Goal: Information Seeking & Learning: Learn about a topic

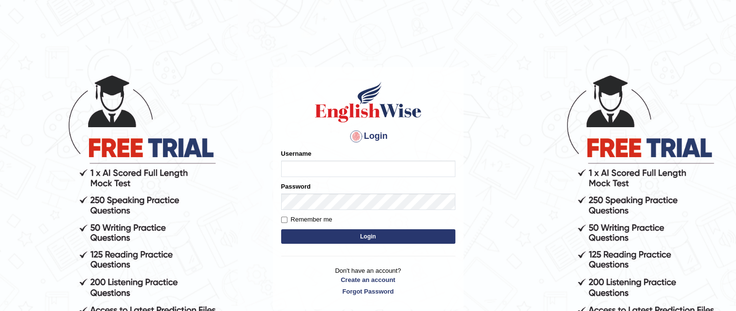
type input "grishmi_parramatta"
click at [302, 240] on button "Login" at bounding box center [368, 236] width 174 height 15
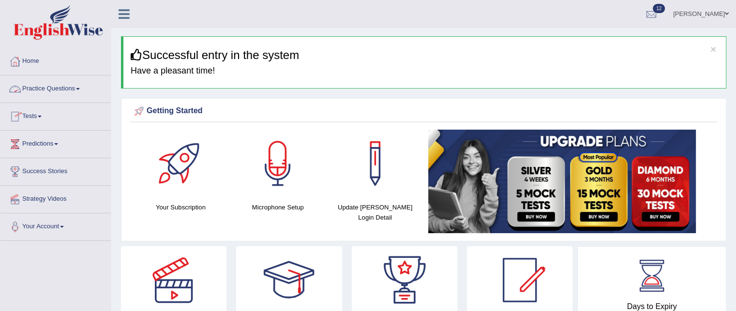
click at [55, 87] on link "Practice Questions" at bounding box center [55, 87] width 110 height 24
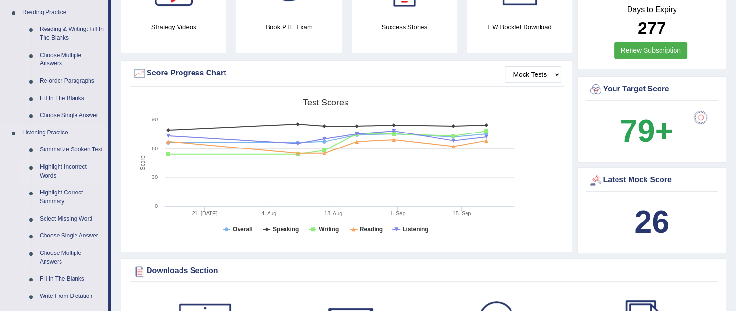
scroll to position [343, 0]
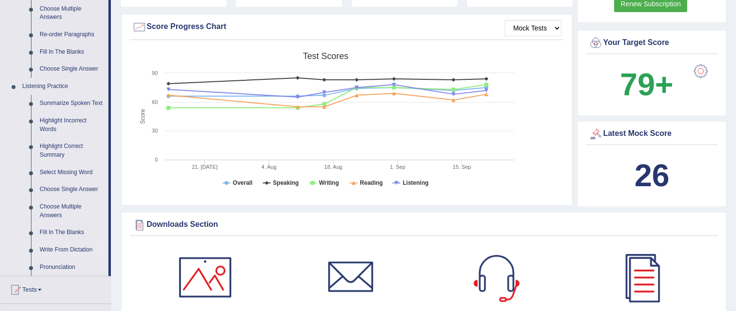
click at [86, 249] on link "Write From Dictation" at bounding box center [71, 249] width 73 height 17
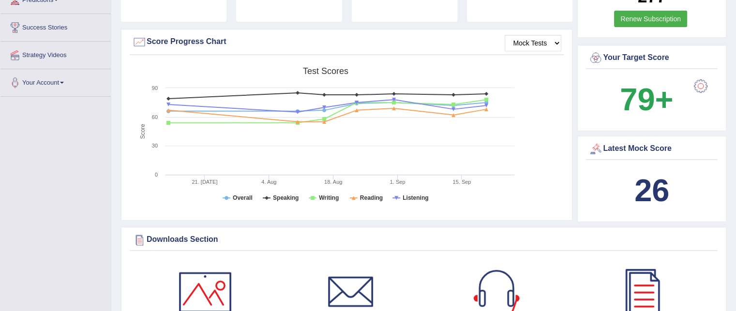
scroll to position [623, 0]
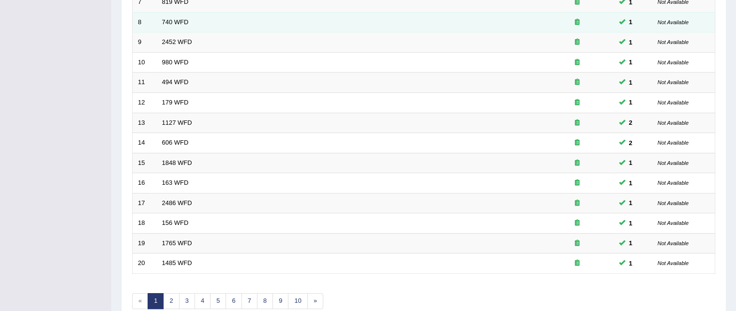
scroll to position [327, 0]
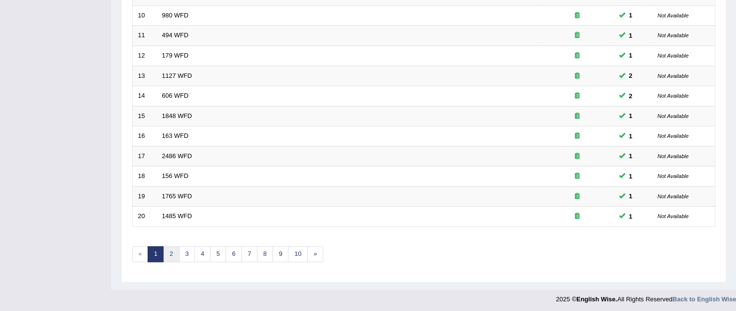
click at [176, 250] on link "2" at bounding box center [171, 254] width 16 height 16
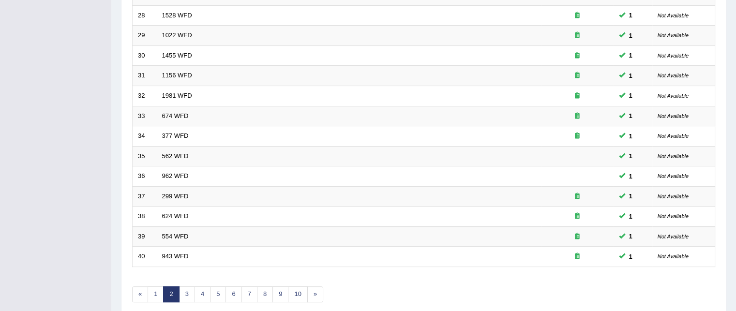
scroll to position [327, 0]
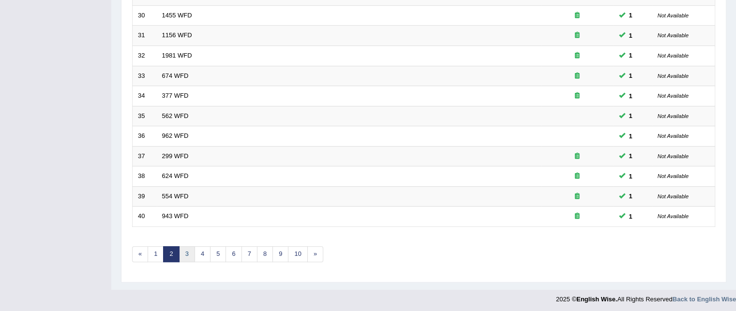
click at [188, 251] on link "3" at bounding box center [187, 254] width 16 height 16
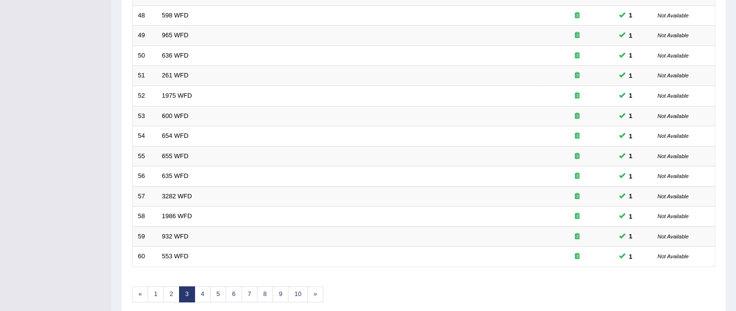
scroll to position [327, 0]
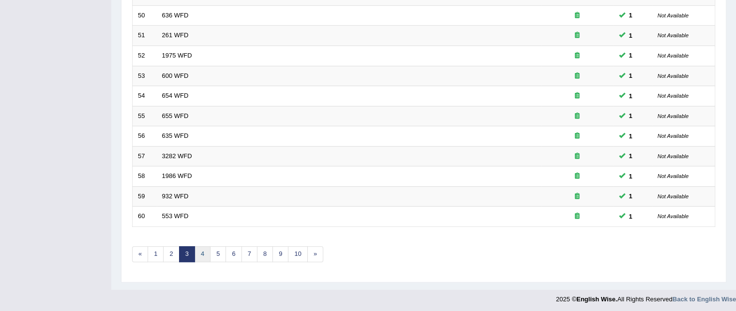
click at [199, 246] on link "4" at bounding box center [202, 254] width 16 height 16
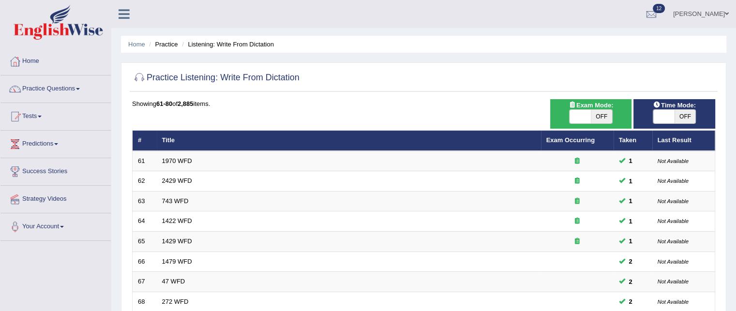
scroll to position [66, 0]
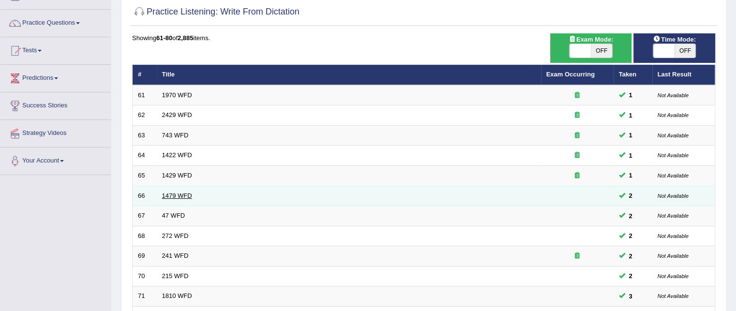
click at [170, 194] on link "1479 WFD" at bounding box center [177, 195] width 30 height 7
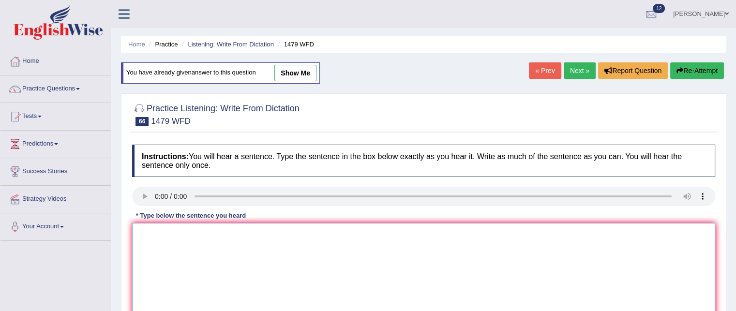
click at [162, 229] on textarea at bounding box center [423, 270] width 583 height 94
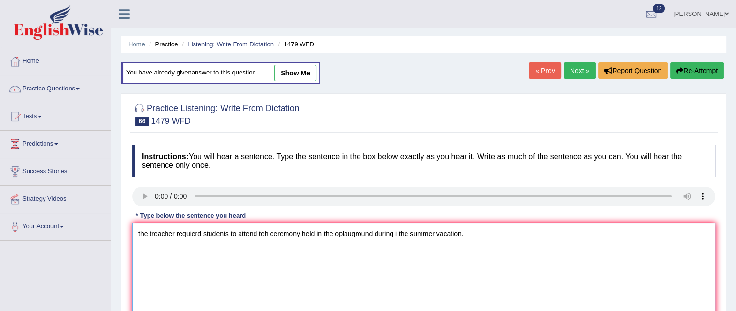
click at [141, 232] on textarea "the treacher requierd students to attend teh ceremony held in the oplauground d…" at bounding box center [423, 270] width 583 height 94
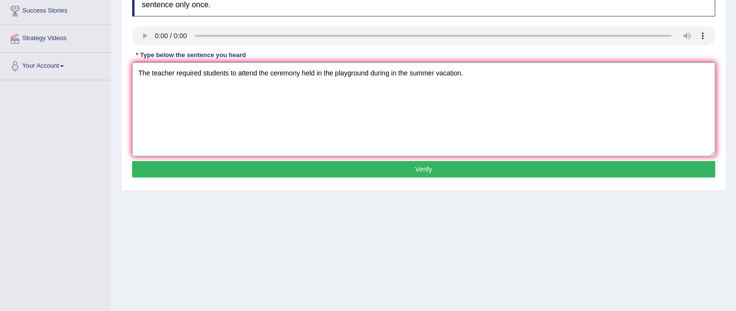
scroll to position [166, 0]
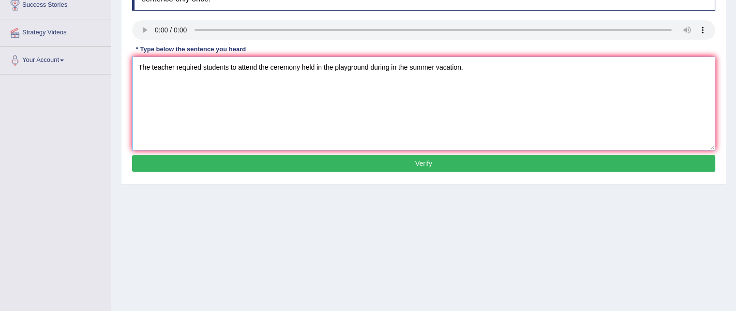
type textarea "The teacher required students to attend the ceremony held in the playground dur…"
click at [226, 162] on button "Verify" at bounding box center [423, 163] width 583 height 16
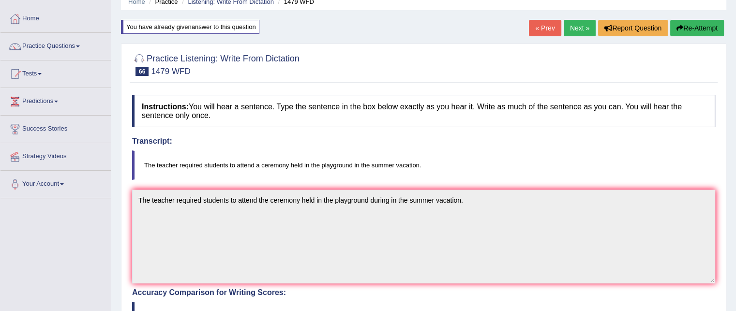
scroll to position [42, 0]
click at [568, 29] on link "Next »" at bounding box center [580, 28] width 32 height 16
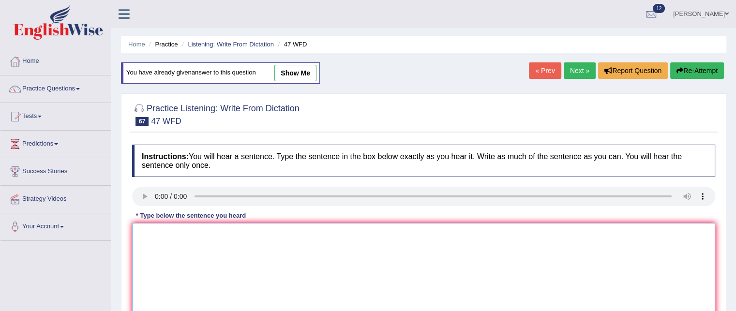
click at [166, 234] on textarea at bounding box center [423, 270] width 583 height 94
click at [144, 230] on textarea "teo drops of the solution were heated ion the test tube" at bounding box center [423, 270] width 583 height 94
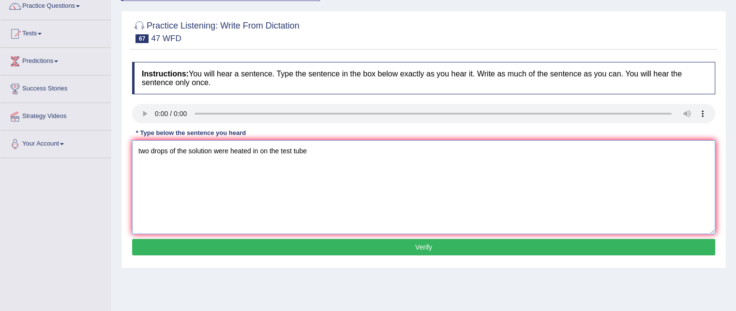
type textarea "two drops of the solution were heated in on the test tube"
click at [169, 239] on button "Verify" at bounding box center [423, 247] width 583 height 16
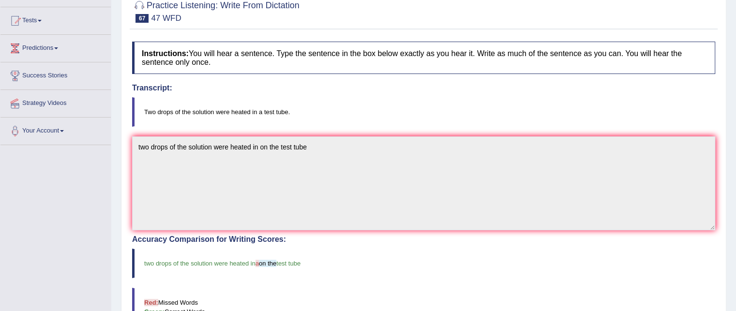
scroll to position [0, 0]
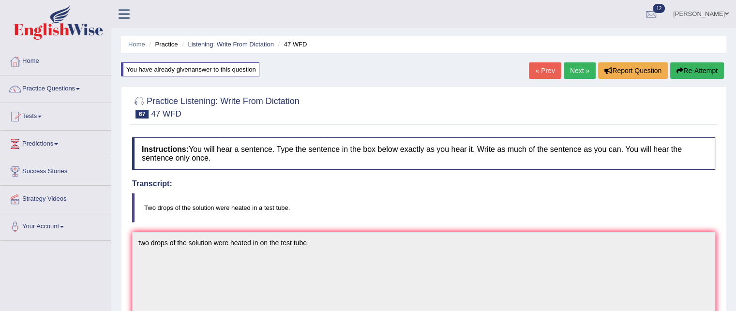
click at [574, 77] on link "Next »" at bounding box center [580, 70] width 32 height 16
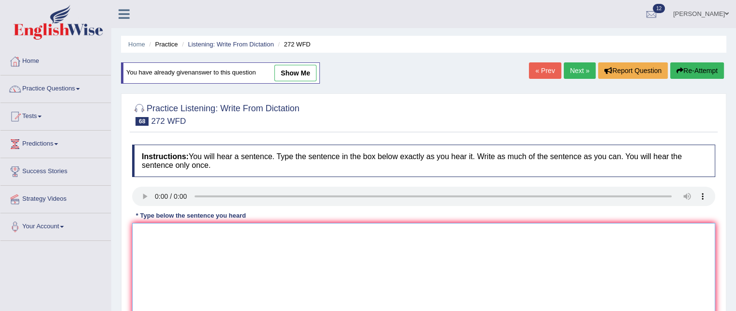
click at [159, 241] on textarea at bounding box center [423, 270] width 583 height 94
click at [142, 229] on textarea "the developemnt has the great nmegatove impact on te enbvironment." at bounding box center [423, 270] width 583 height 94
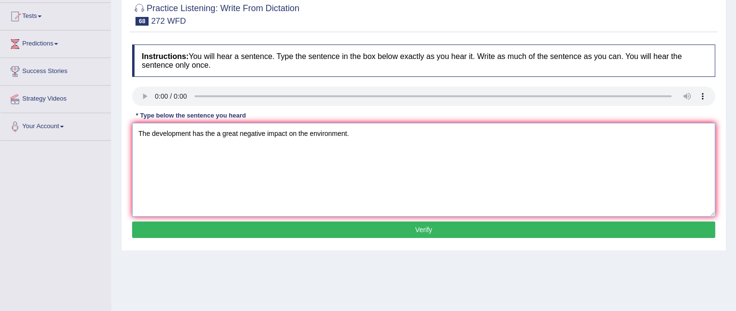
type textarea "The development has the a great negative impact on the environment."
click at [164, 228] on button "Verify" at bounding box center [423, 230] width 583 height 16
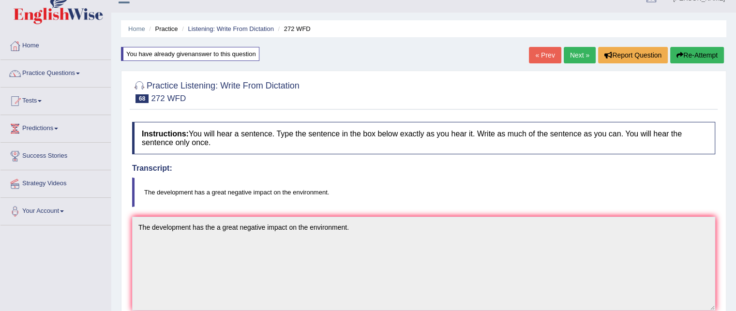
scroll to position [0, 0]
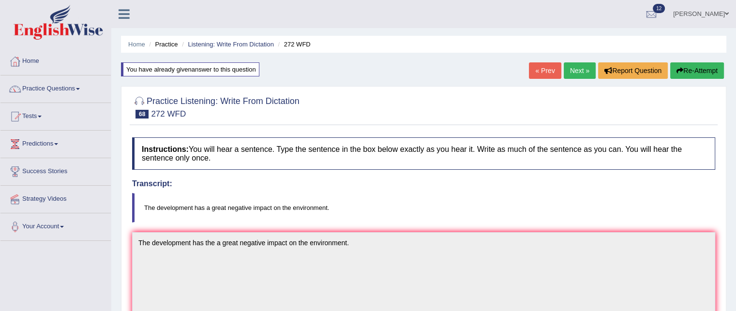
click at [573, 64] on link "Next »" at bounding box center [580, 70] width 32 height 16
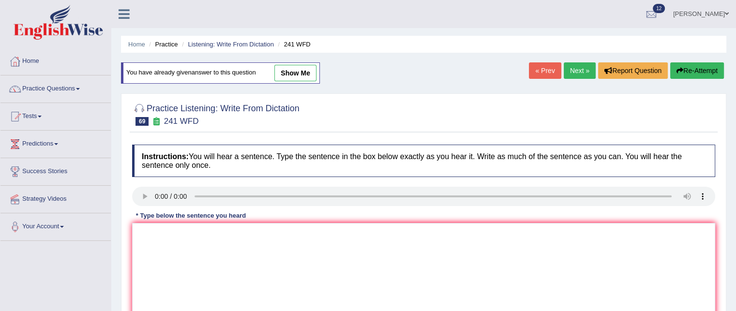
click at [148, 221] on div "Instructions: You will hear a sentence. Type the sentence in the box below exac…" at bounding box center [424, 243] width 588 height 206
click at [156, 239] on textarea at bounding box center [423, 270] width 583 height 94
click at [143, 232] on textarea "pleae cehck the informatio on the website or the opening time" at bounding box center [423, 270] width 583 height 94
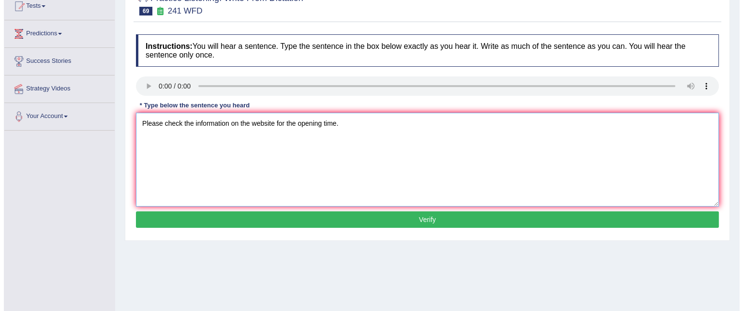
scroll to position [111, 0]
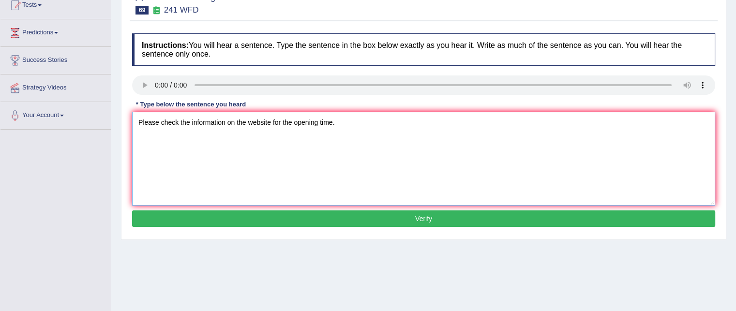
type textarea "Please check the information on the website for the opening time."
click at [188, 217] on button "Verify" at bounding box center [423, 218] width 583 height 16
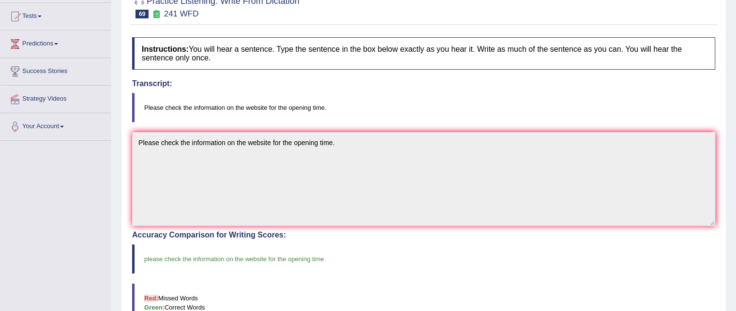
scroll to position [0, 0]
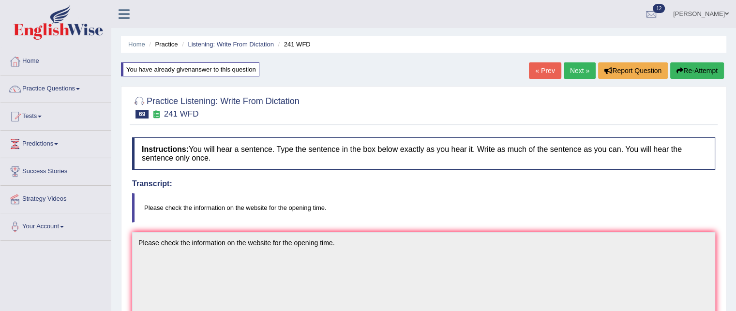
click at [571, 71] on link "Next »" at bounding box center [580, 70] width 32 height 16
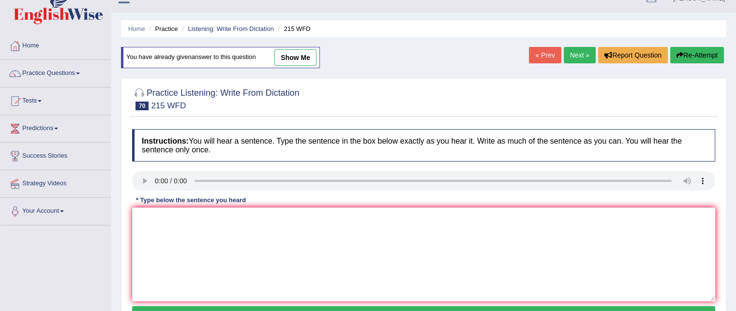
click at [161, 224] on div "Instructions: You will hear a sentence. Type the sentence in the box below exac…" at bounding box center [424, 227] width 588 height 206
click at [161, 224] on textarea at bounding box center [423, 255] width 583 height 94
click at [149, 215] on textarea at bounding box center [423, 255] width 583 height 94
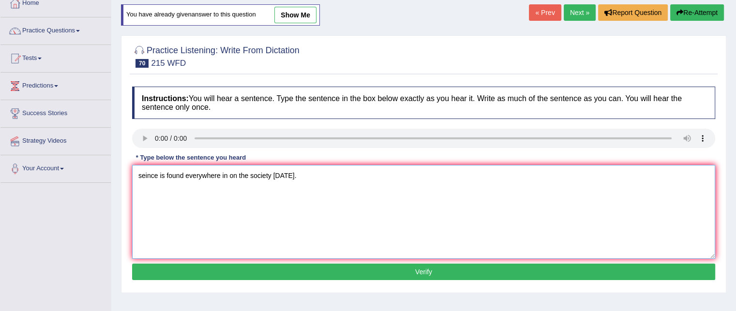
scroll to position [60, 0]
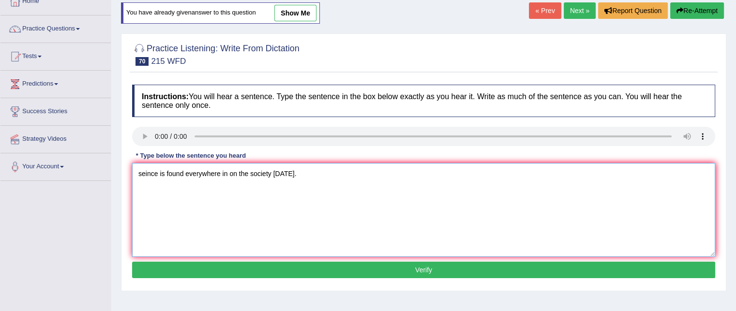
click at [142, 175] on textarea "seince is found everywhere in on the society today." at bounding box center [423, 210] width 583 height 94
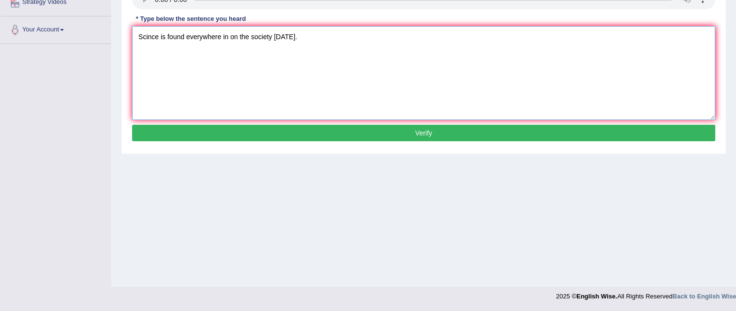
click at [148, 33] on textarea "Scince is found everywhere in on the society today." at bounding box center [423, 73] width 583 height 94
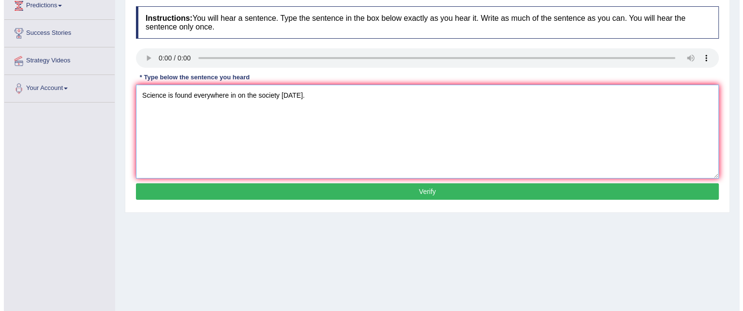
scroll to position [134, 0]
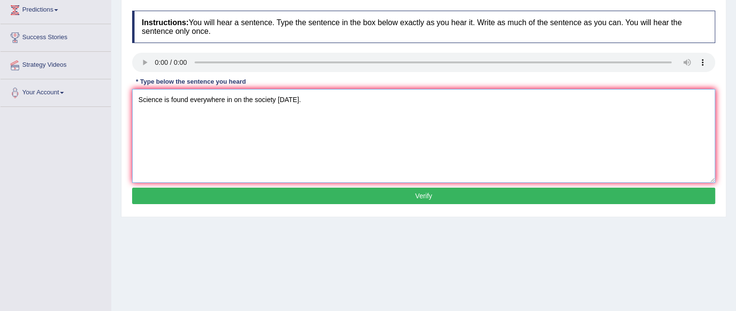
type textarea "Science is found everywhere in on the society today."
click at [245, 192] on button "Verify" at bounding box center [423, 196] width 583 height 16
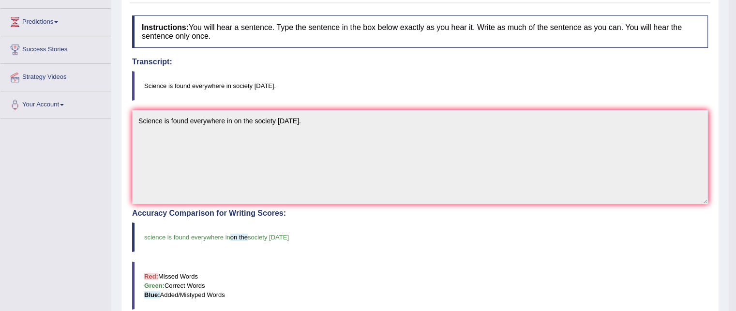
scroll to position [0, 0]
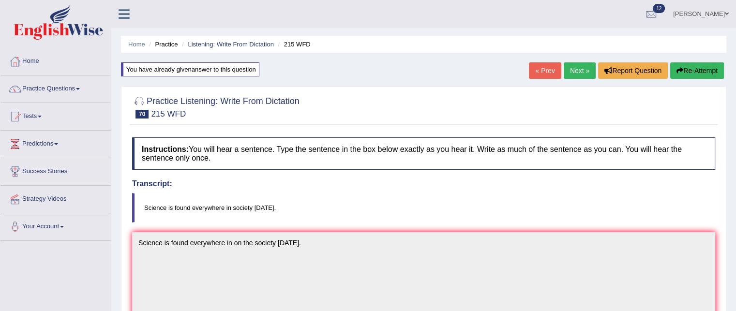
click at [568, 73] on link "Next »" at bounding box center [580, 70] width 32 height 16
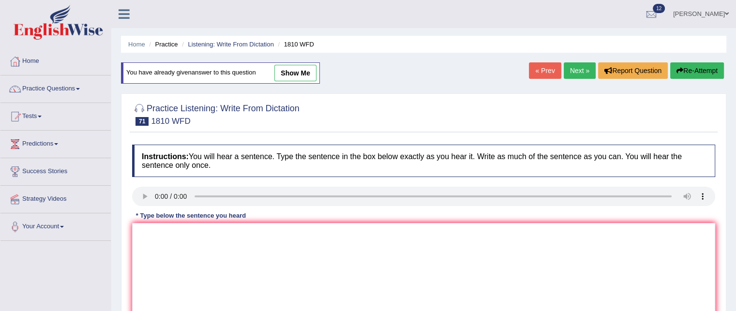
click at [187, 256] on div "Instructions: You will hear a sentence. Type the sentence in the box below exac…" at bounding box center [424, 243] width 588 height 206
click at [159, 225] on textarea at bounding box center [423, 270] width 583 height 94
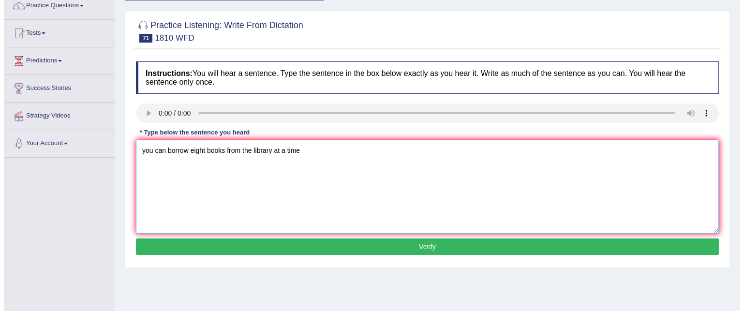
scroll to position [85, 0]
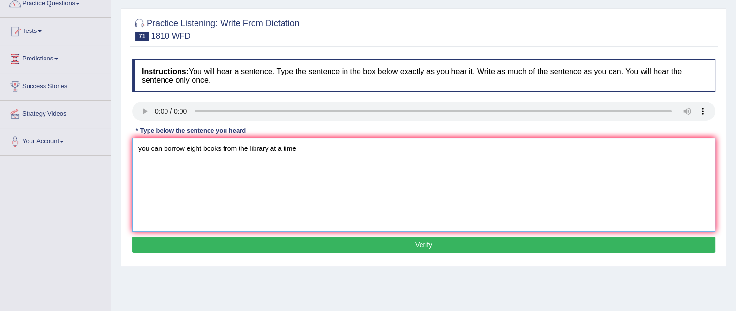
type textarea "you can borrow eight books from the library at a time"
click at [267, 248] on button "Verify" at bounding box center [423, 245] width 583 height 16
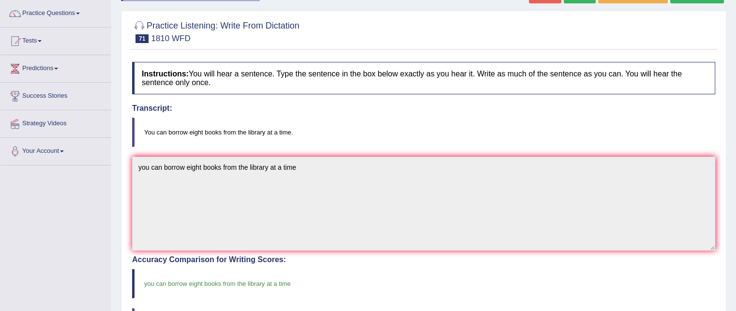
scroll to position [0, 0]
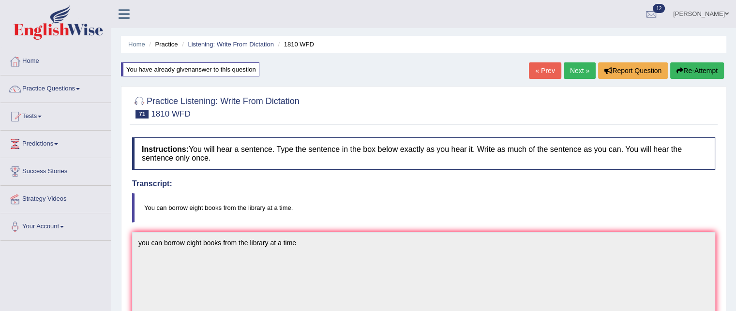
click at [577, 72] on link "Next »" at bounding box center [580, 70] width 32 height 16
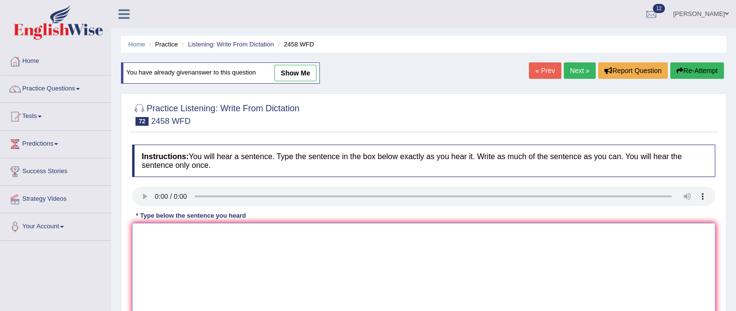
click at [152, 234] on textarea at bounding box center [423, 270] width 583 height 94
click at [144, 232] on textarea "courcses in nutrition are growing in popularity every year." at bounding box center [423, 270] width 583 height 94
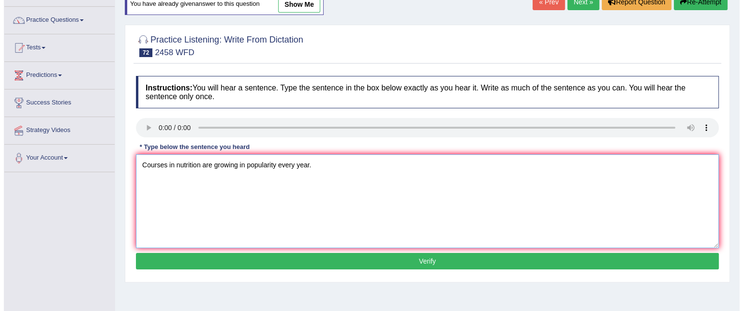
scroll to position [72, 0]
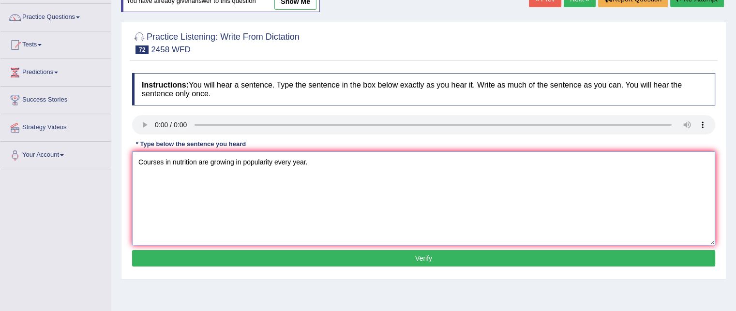
type textarea "Courses in nutrition are growing in popularity every year."
click at [173, 259] on button "Verify" at bounding box center [423, 258] width 583 height 16
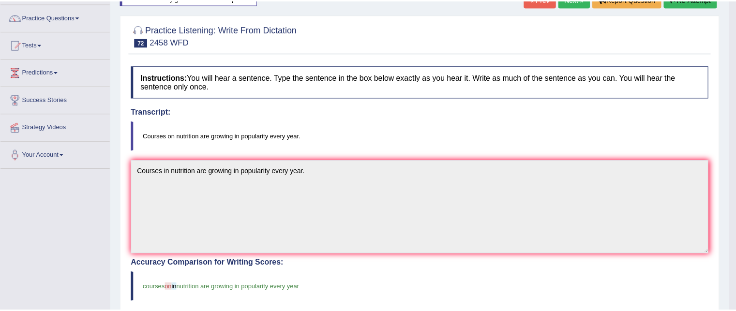
scroll to position [0, 0]
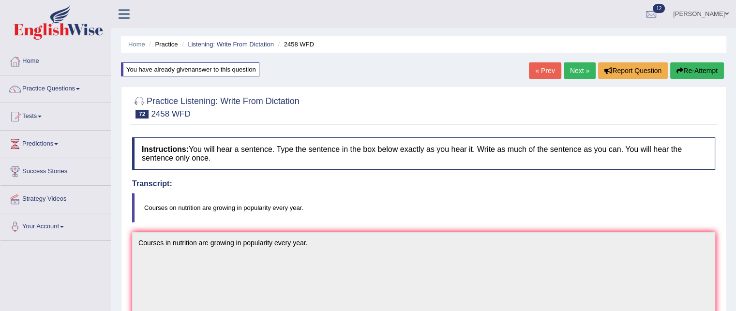
click at [568, 63] on link "Next »" at bounding box center [580, 70] width 32 height 16
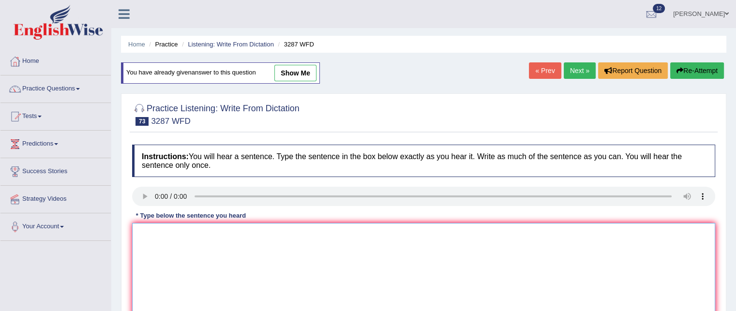
click at [145, 239] on textarea at bounding box center [423, 270] width 583 height 94
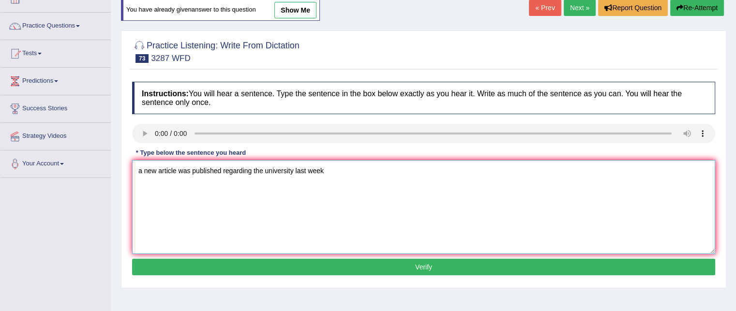
scroll to position [63, 0]
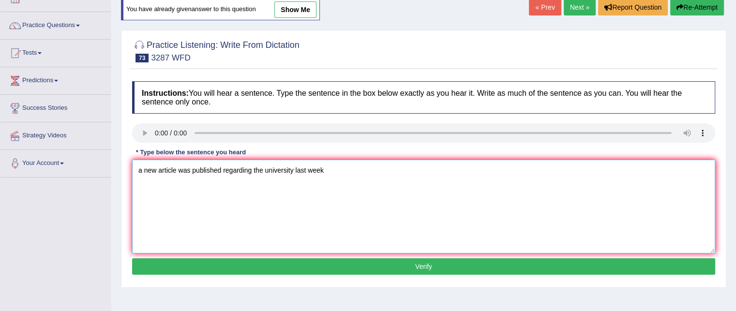
type textarea "a new article was published regarding the university last week"
click at [235, 265] on button "Verify" at bounding box center [423, 266] width 583 height 16
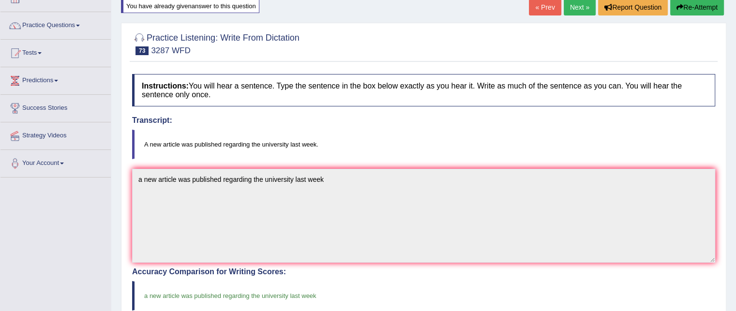
click at [574, 7] on link "Next »" at bounding box center [580, 7] width 32 height 16
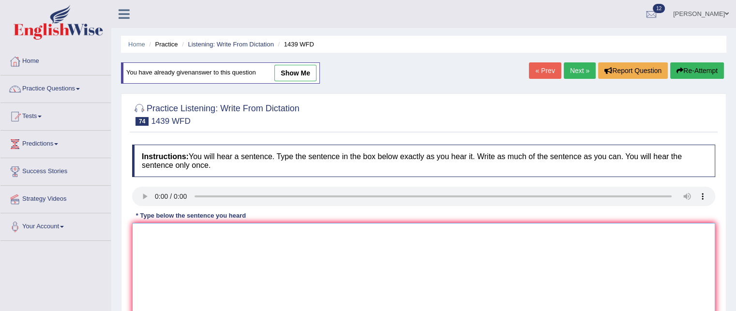
click at [155, 238] on textarea at bounding box center [423, 270] width 583 height 94
click at [149, 232] on textarea "thew fiction books are just past teh counter" at bounding box center [423, 270] width 583 height 94
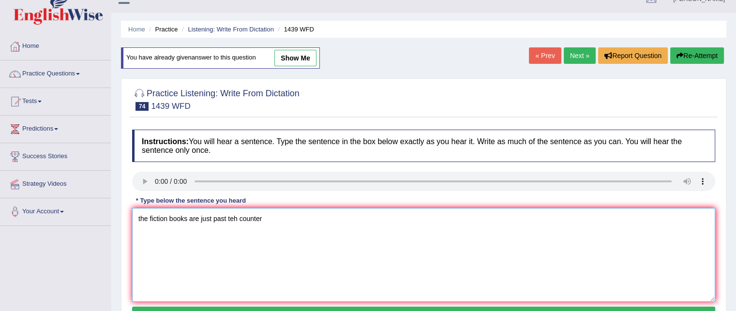
scroll to position [17, 0]
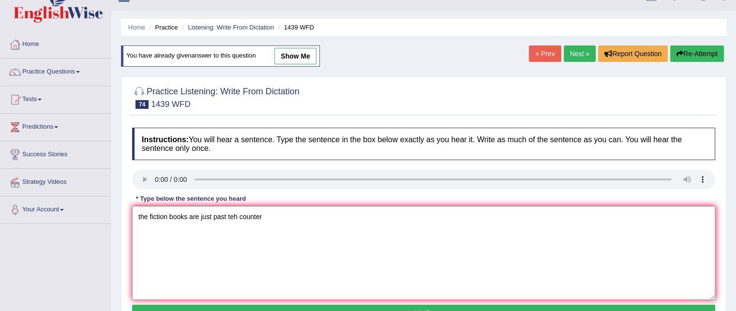
click at [232, 213] on textarea "the fiction books are just past teh counter" at bounding box center [423, 253] width 583 height 94
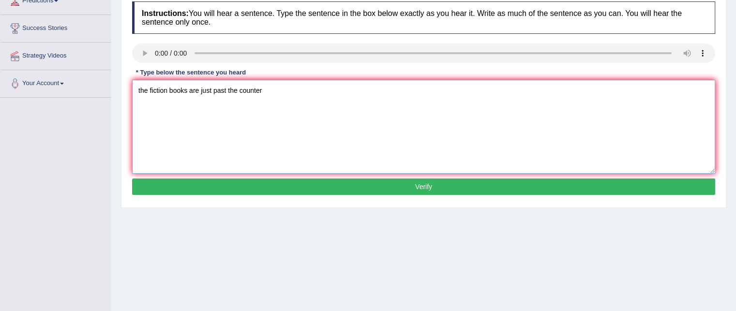
scroll to position [145, 0]
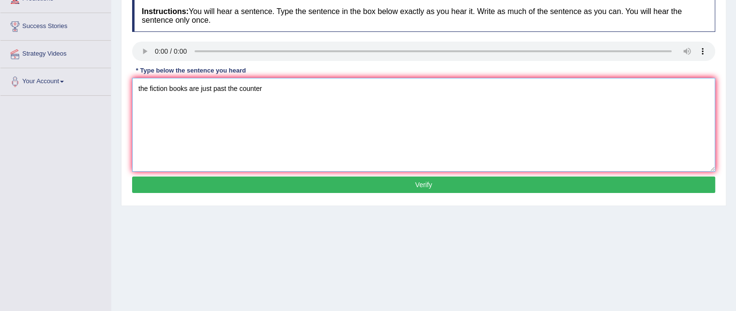
type textarea "the fiction books are just past the counter"
click at [244, 181] on button "Verify" at bounding box center [423, 185] width 583 height 16
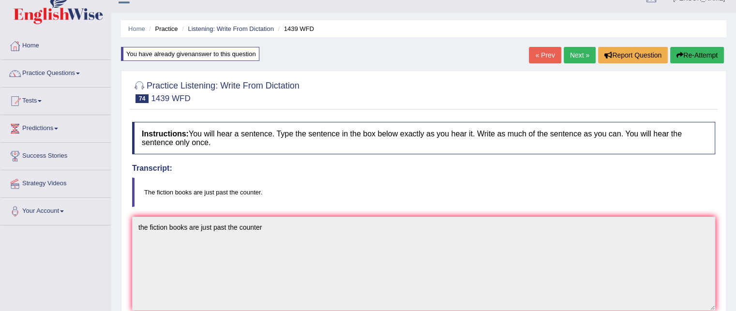
scroll to position [0, 0]
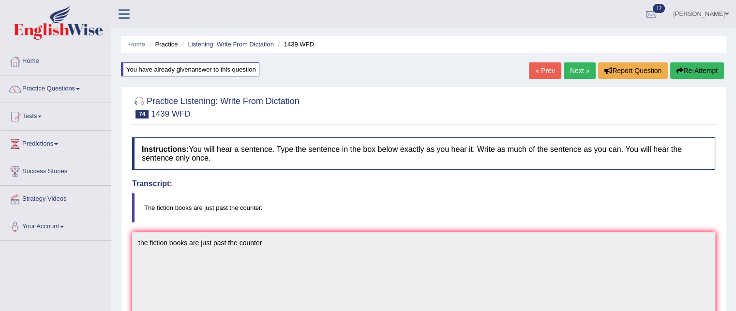
click at [573, 67] on link "Next »" at bounding box center [580, 70] width 32 height 16
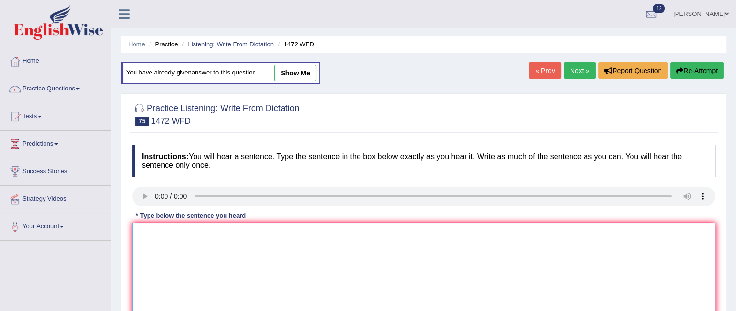
click at [156, 227] on textarea at bounding box center [423, 270] width 583 height 94
click at [146, 226] on textarea "th" at bounding box center [423, 270] width 583 height 94
click at [146, 226] on textarea "the government has developed a plan for infrastructure development" at bounding box center [423, 270] width 583 height 94
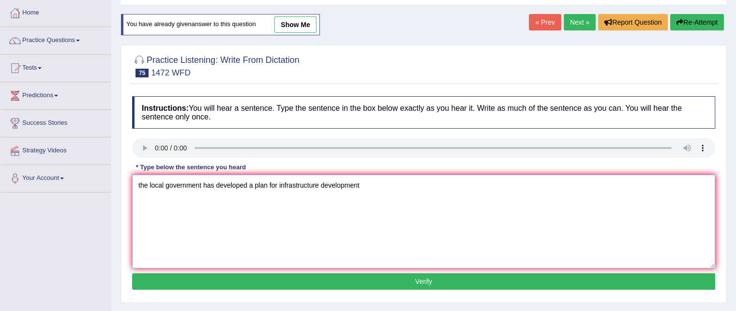
type textarea "the local government has developed a plan for infrastructure development"
click at [260, 277] on button "Verify" at bounding box center [423, 281] width 583 height 16
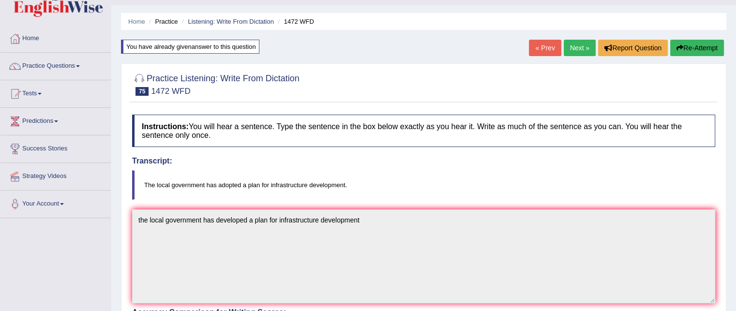
scroll to position [21, 0]
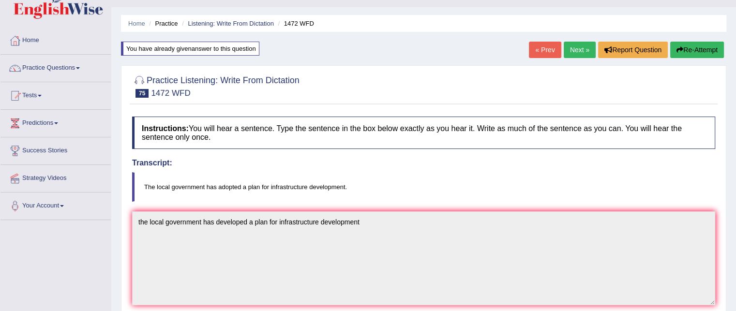
click at [577, 45] on link "Next »" at bounding box center [580, 50] width 32 height 16
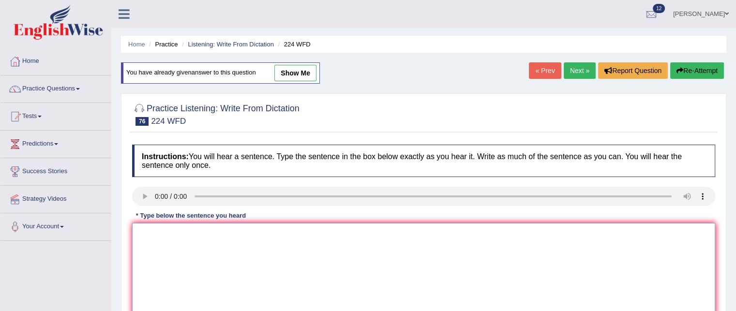
click at [150, 236] on textarea at bounding box center [423, 270] width 583 height 94
click at [170, 233] on textarea "In the winetr it gets harsh but kt won't be an issue i=since there is a heater" at bounding box center [423, 270] width 583 height 94
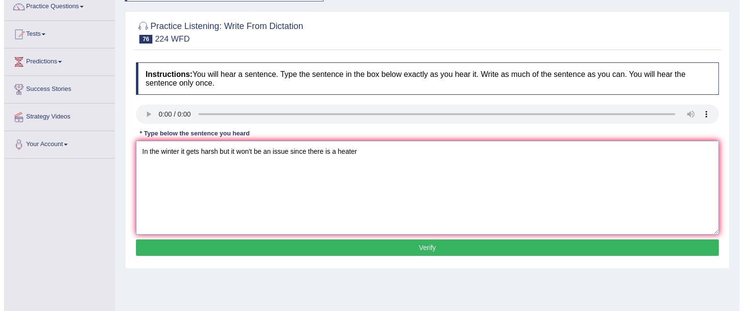
scroll to position [84, 0]
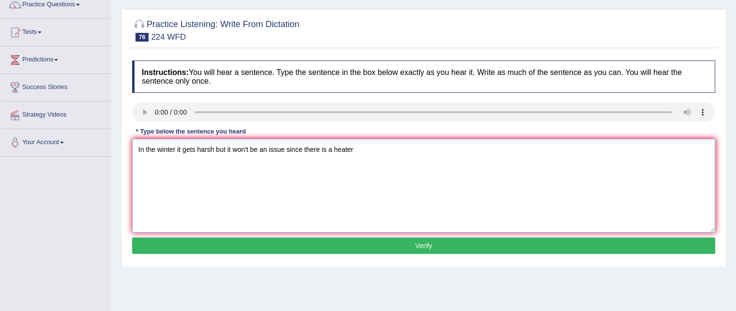
type textarea "In the winter it gets harsh but it won't be an issue since there is a heater"
click at [155, 245] on button "Verify" at bounding box center [423, 246] width 583 height 16
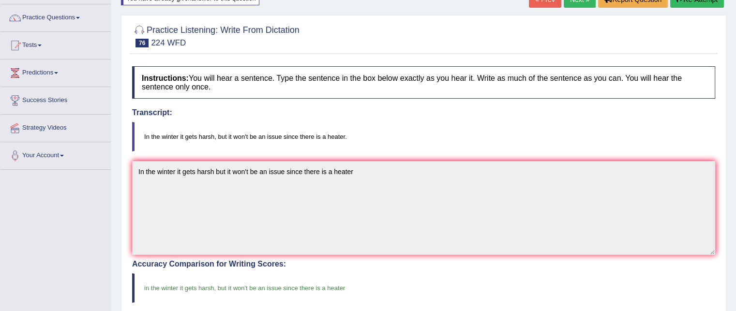
scroll to position [0, 0]
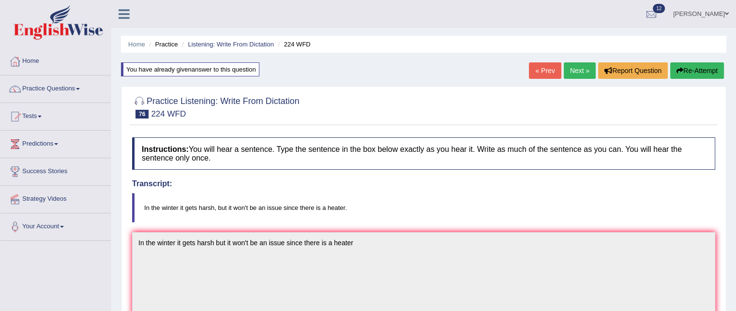
click at [570, 74] on link "Next »" at bounding box center [580, 70] width 32 height 16
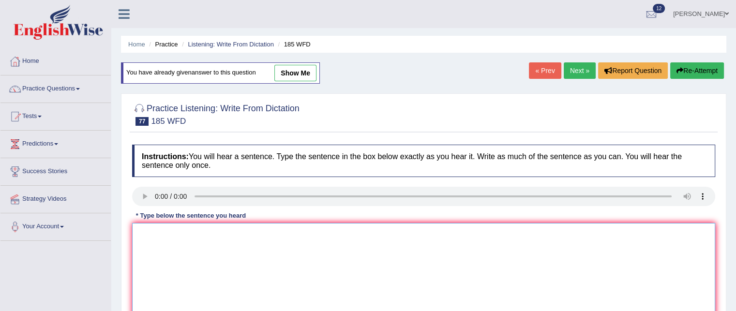
click at [153, 231] on textarea at bounding box center [423, 270] width 583 height 94
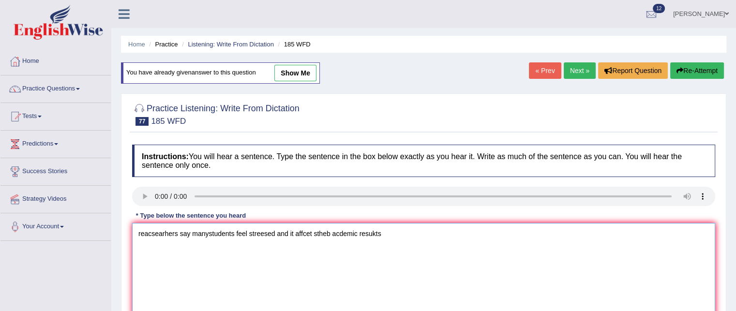
click at [143, 234] on textarea "reacsearhers say manystudents feel streesed and it affcet stheb acdemic resukts" at bounding box center [423, 270] width 583 height 94
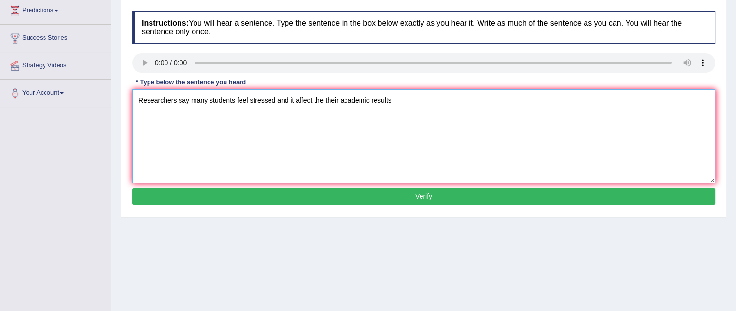
scroll to position [134, 0]
type textarea "Researchers say many students feel stressed and it affect the their academic re…"
click at [231, 195] on button "Verify" at bounding box center [423, 196] width 583 height 16
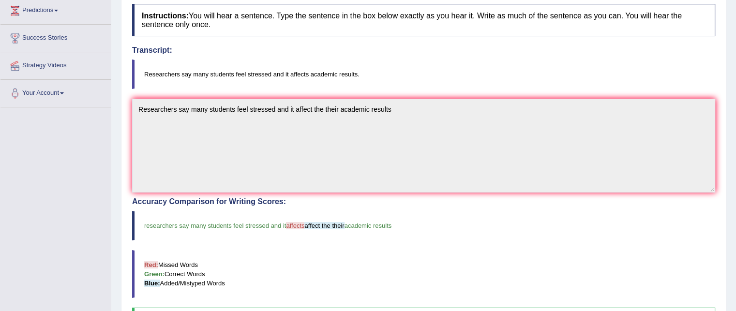
scroll to position [0, 0]
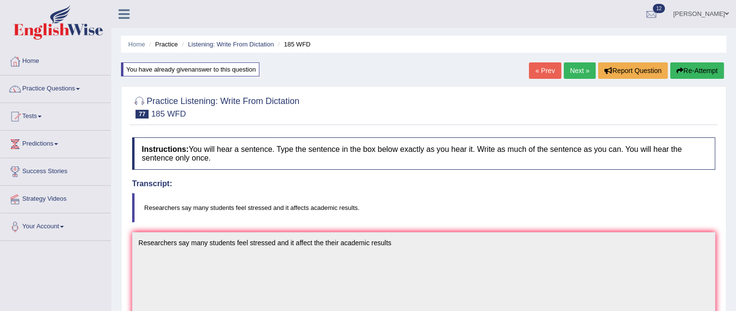
click at [577, 67] on link "Next »" at bounding box center [580, 70] width 32 height 16
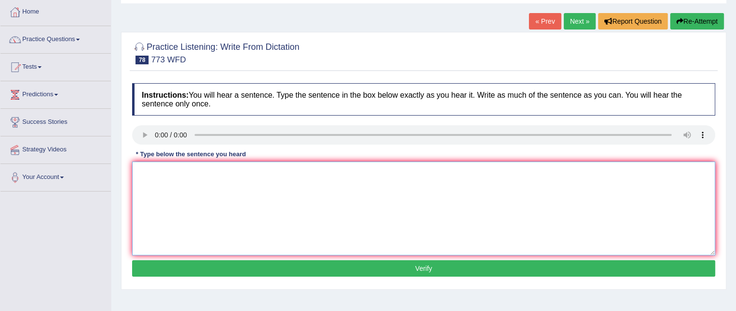
click at [161, 176] on textarea at bounding box center [423, 209] width 583 height 94
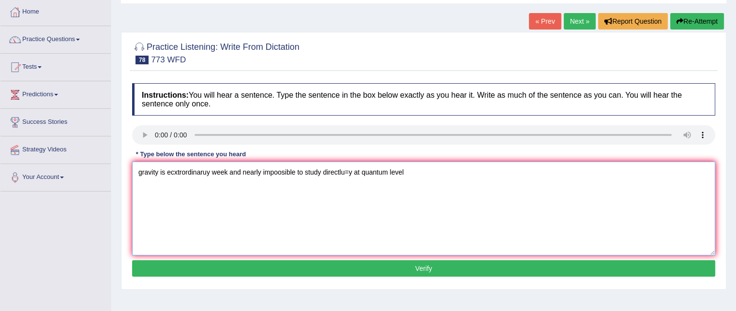
click at [145, 171] on textarea "gravity is ecxtrordinaruy week and nearly impoosible to study directlu=y at qua…" at bounding box center [423, 209] width 583 height 94
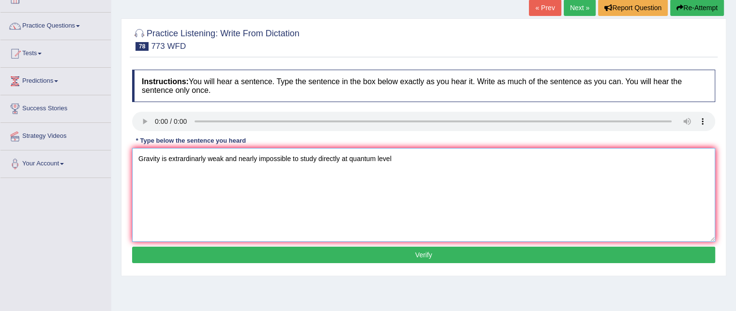
scroll to position [61, 0]
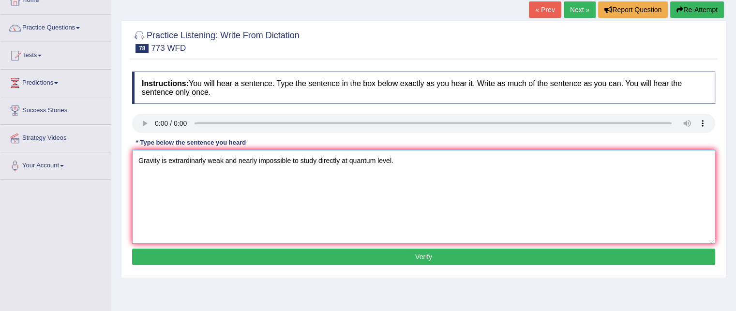
type textarea "Gravity is extrardinarly weak and nearly impossible to study directly at quantu…"
click at [223, 260] on button "Verify" at bounding box center [423, 257] width 583 height 16
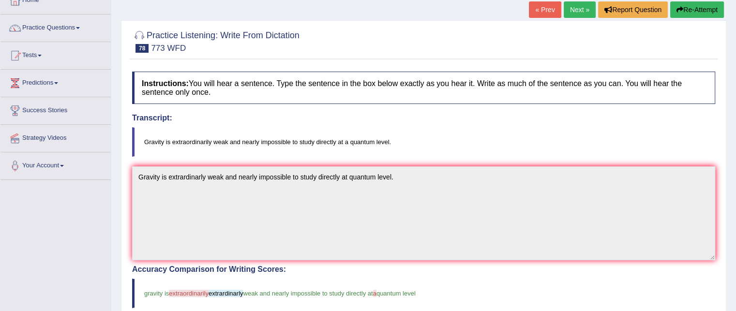
click at [566, 8] on link "Next »" at bounding box center [580, 9] width 32 height 16
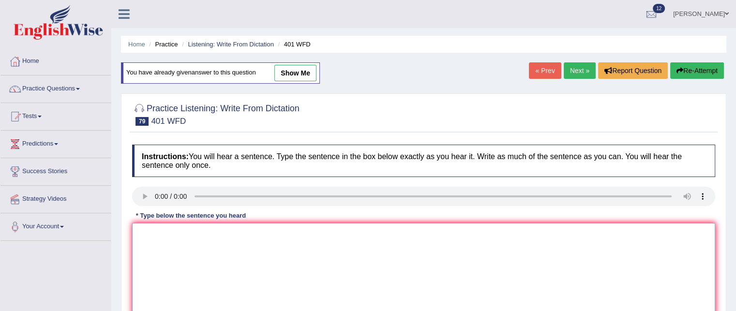
click at [156, 239] on textarea at bounding box center [423, 270] width 583 height 94
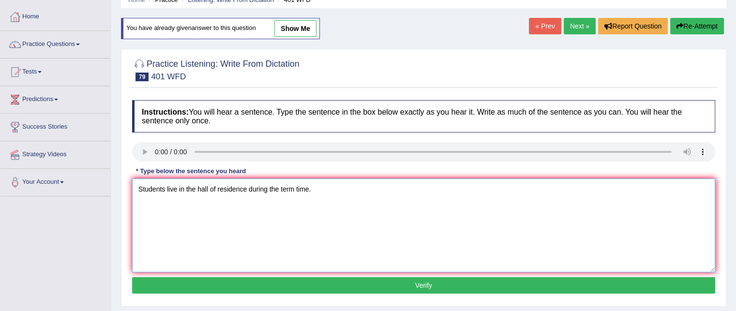
type textarea "Students live in the hall of residence during the term time."
click at [280, 284] on button "Verify" at bounding box center [423, 285] width 583 height 16
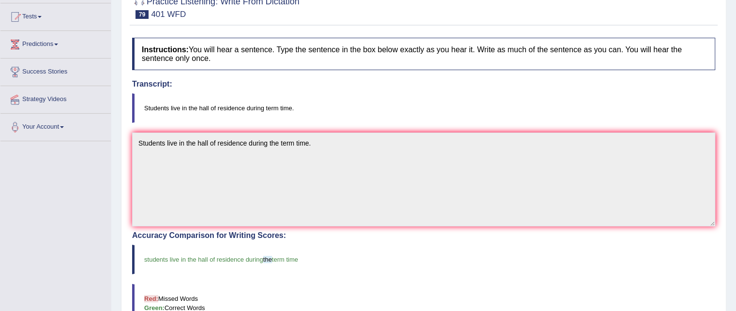
scroll to position [0, 0]
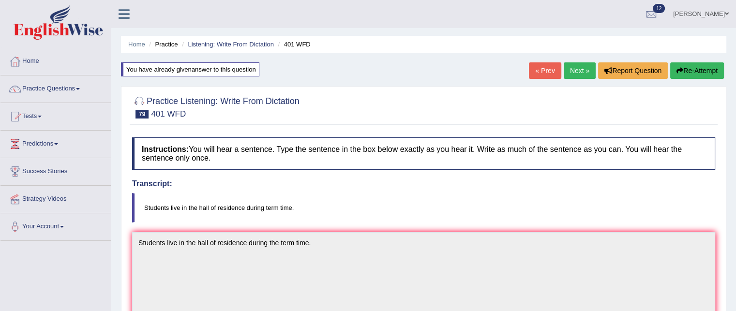
click at [574, 69] on link "Next »" at bounding box center [580, 70] width 32 height 16
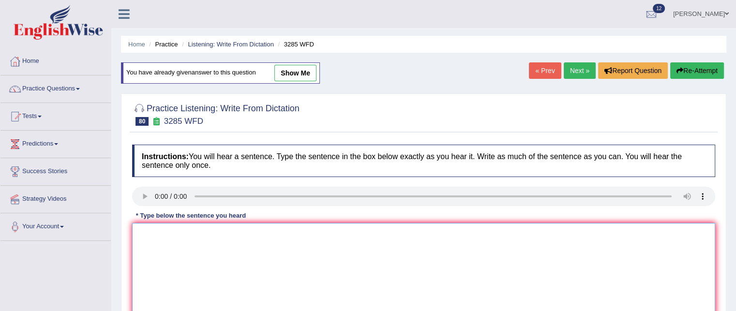
click at [156, 232] on textarea at bounding box center [423, 270] width 583 height 94
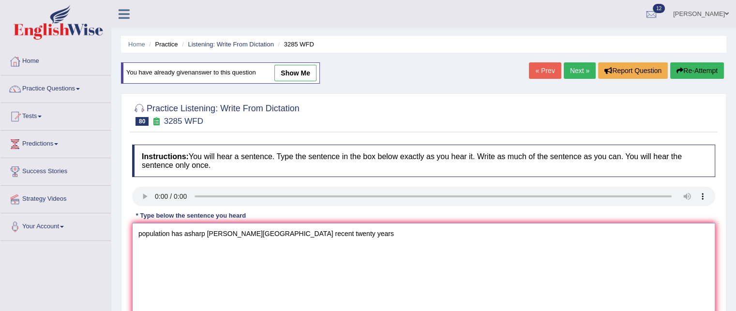
click at [189, 235] on textarea "population has asharp [PERSON_NAME][GEOGRAPHIC_DATA] recent twenty years" at bounding box center [423, 270] width 583 height 94
click at [213, 229] on textarea "population has a sharp [PERSON_NAME] recent twenty years" at bounding box center [423, 270] width 583 height 94
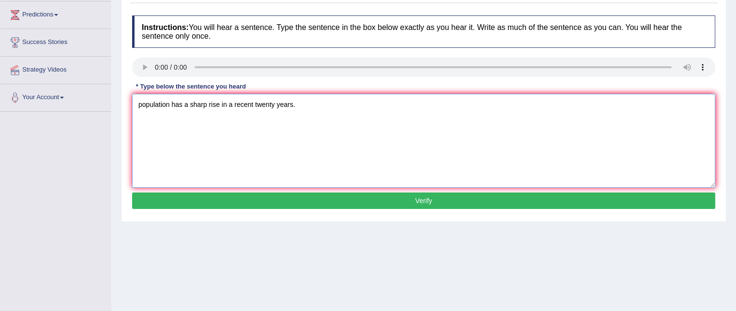
scroll to position [130, 0]
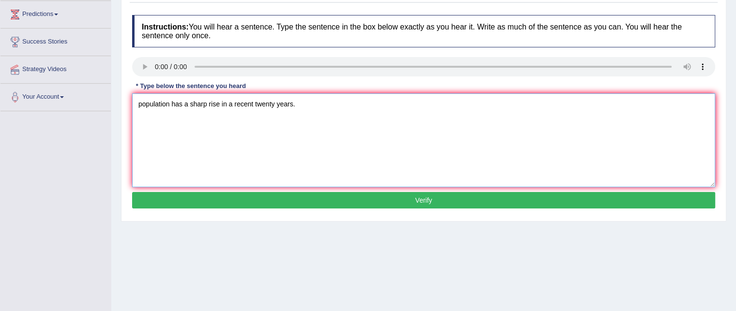
type textarea "population has a sharp rise in a recent twenty years."
click at [222, 198] on button "Verify" at bounding box center [423, 200] width 583 height 16
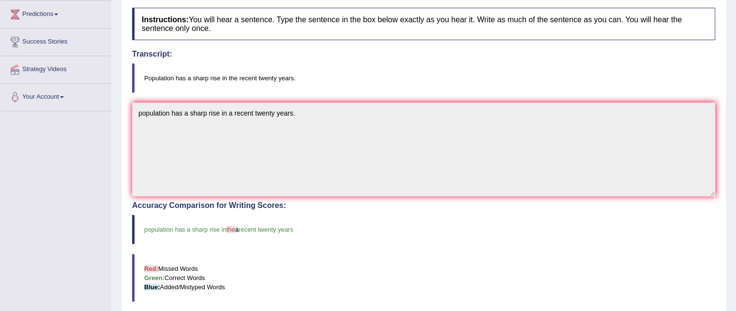
scroll to position [0, 0]
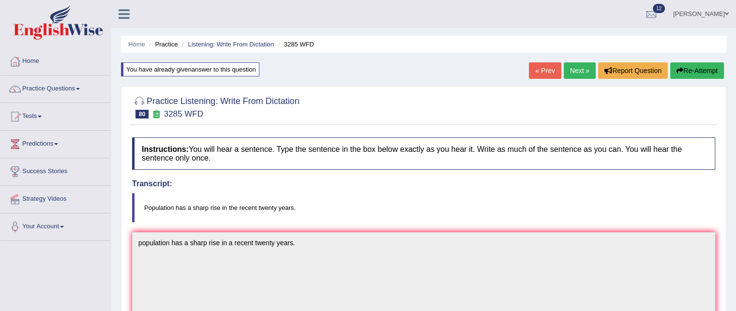
click at [569, 73] on link "Next »" at bounding box center [580, 70] width 32 height 16
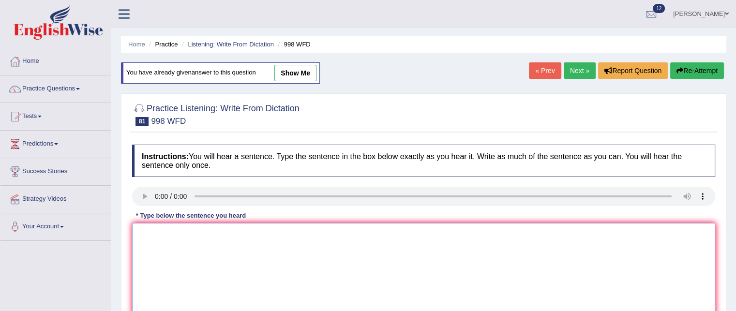
click at [149, 226] on textarea at bounding box center [423, 270] width 583 height 94
click at [142, 230] on textarea "we will held a celebration for the graduate students." at bounding box center [423, 270] width 583 height 94
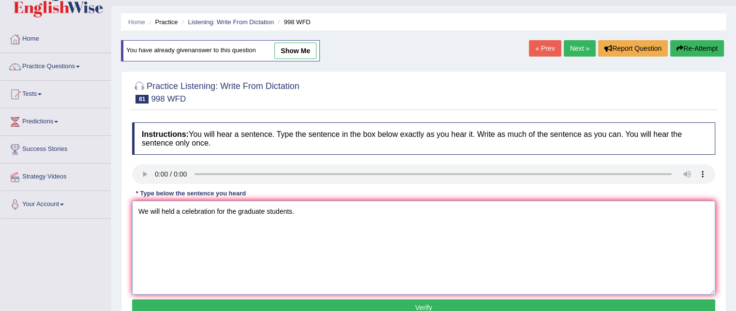
scroll to position [23, 0]
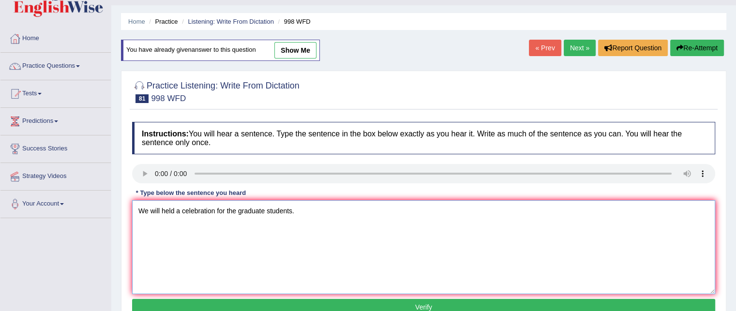
type textarea "We will held a celebration for the graduate students."
click at [163, 307] on button "Verify" at bounding box center [423, 307] width 583 height 16
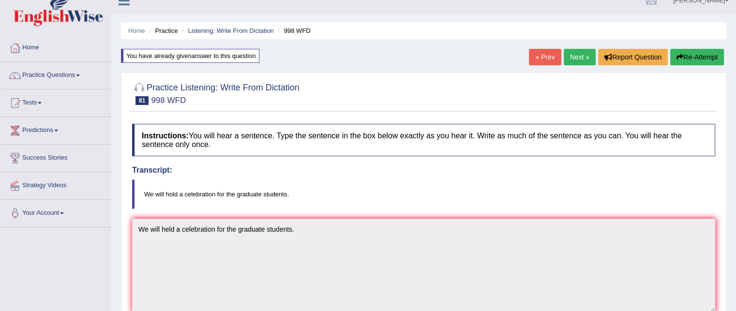
scroll to position [0, 0]
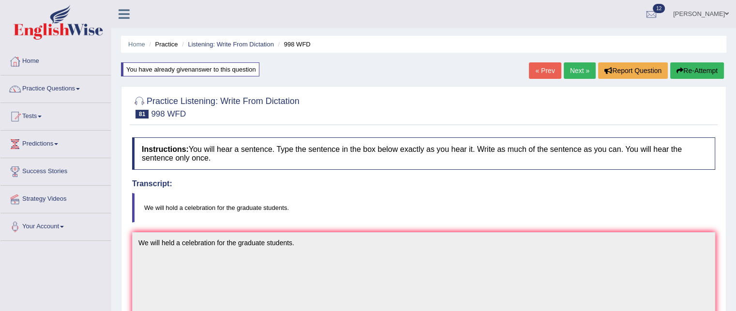
click at [573, 71] on link "Next »" at bounding box center [580, 70] width 32 height 16
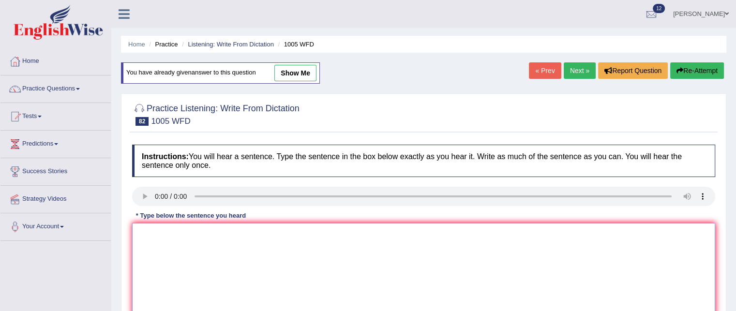
click at [148, 234] on textarea at bounding box center [423, 270] width 583 height 94
type textarea "t"
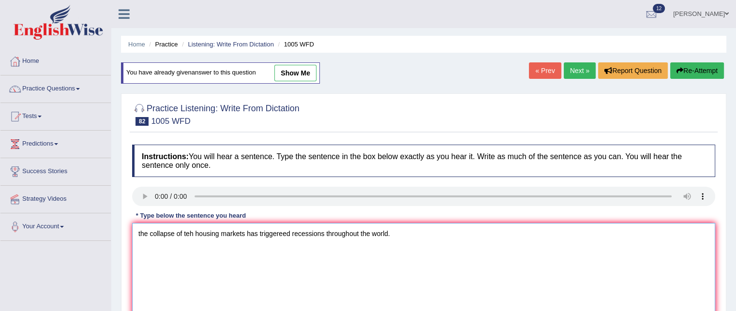
click at [143, 233] on textarea "the collapse of teh housing markets has triggereed recessions throughout the wo…" at bounding box center [423, 270] width 583 height 94
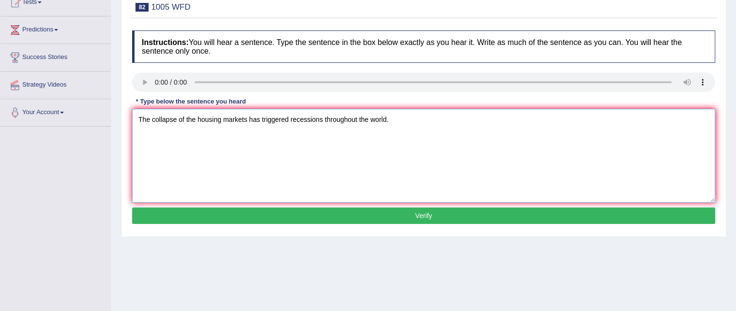
scroll to position [116, 0]
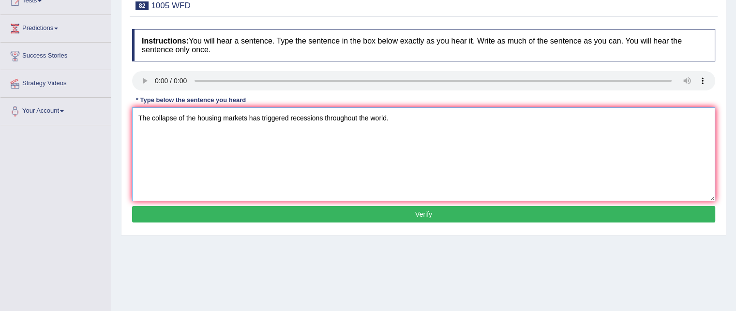
type textarea "The collapse of the housing markets has triggered recessions throughout the wor…"
click at [168, 208] on button "Verify" at bounding box center [423, 214] width 583 height 16
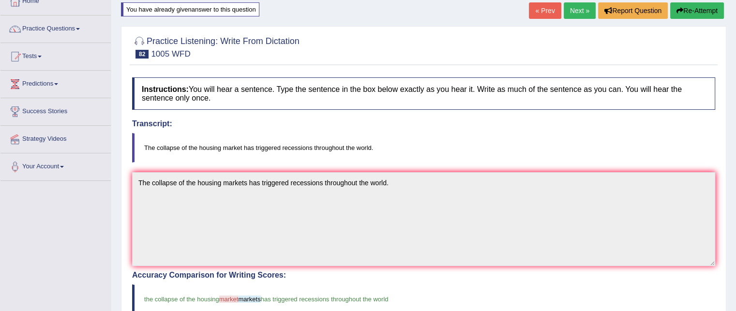
scroll to position [0, 0]
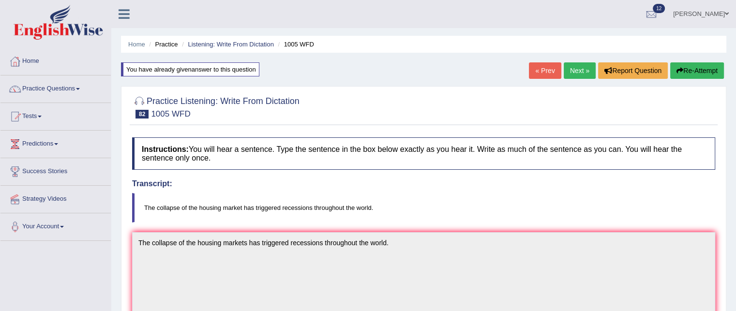
click at [568, 69] on link "Next »" at bounding box center [580, 70] width 32 height 16
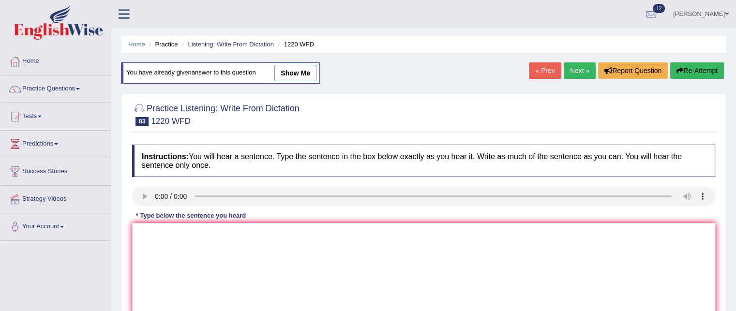
drag, startPoint x: 148, startPoint y: 221, endPoint x: 148, endPoint y: 228, distance: 6.8
click at [148, 228] on div "Instructions: You will hear a sentence. Type the sentence in the box below exac…" at bounding box center [424, 243] width 588 height 206
click at [148, 228] on textarea at bounding box center [423, 270] width 583 height 94
click at [141, 228] on textarea "we are bale to accommodate more students than previously." at bounding box center [423, 270] width 583 height 94
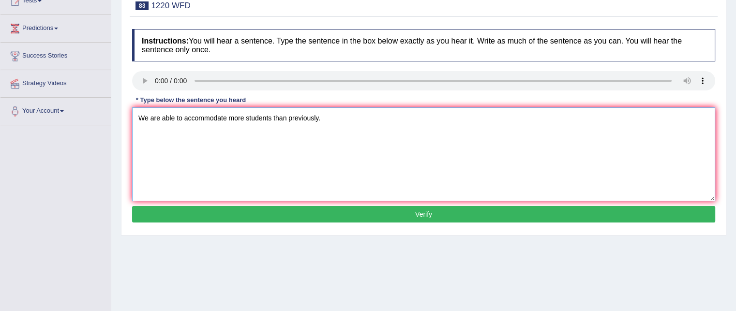
scroll to position [121, 0]
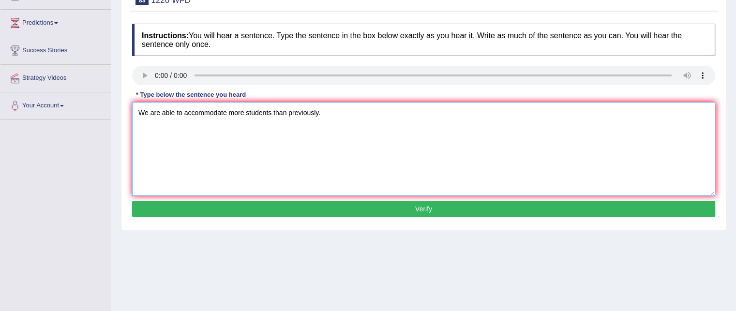
type textarea "We are able to accommodate more students than previously."
click at [182, 202] on button "Verify" at bounding box center [423, 209] width 583 height 16
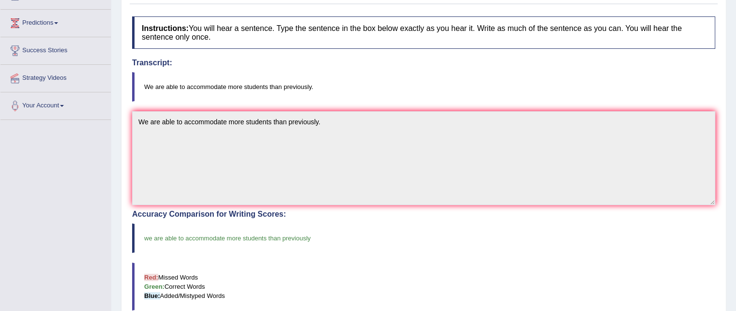
scroll to position [10, 0]
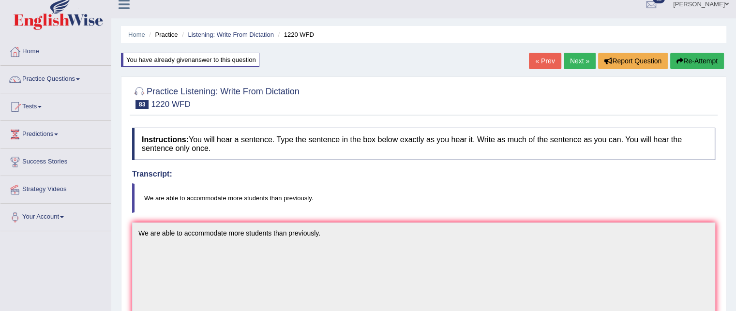
click at [577, 60] on link "Next »" at bounding box center [580, 61] width 32 height 16
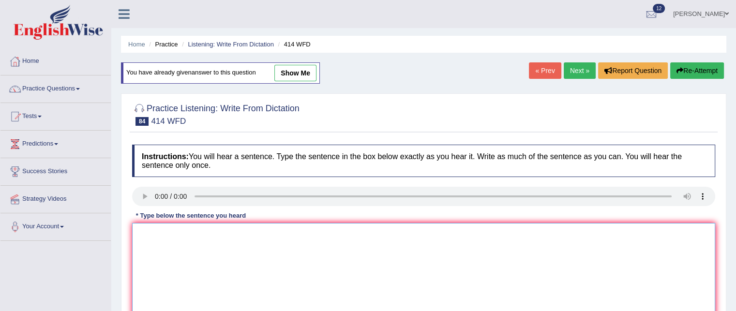
click at [156, 237] on textarea at bounding box center [423, 270] width 583 height 94
click at [142, 231] on textarea "the leading compniyes change the policy after the reports were released." at bounding box center [423, 270] width 583 height 94
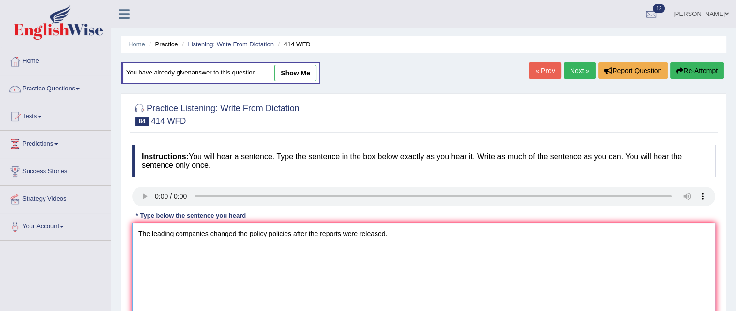
scroll to position [84, 0]
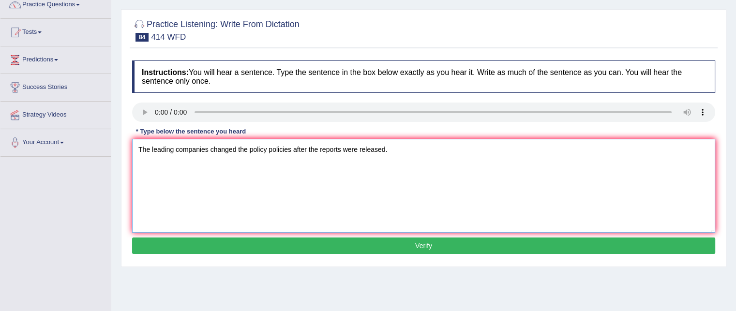
type textarea "The leading companies changed the policy policies after the reports were releas…"
click at [145, 242] on button "Verify" at bounding box center [423, 246] width 583 height 16
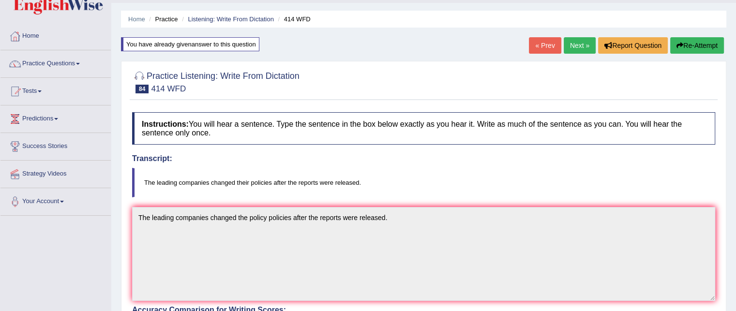
scroll to position [0, 0]
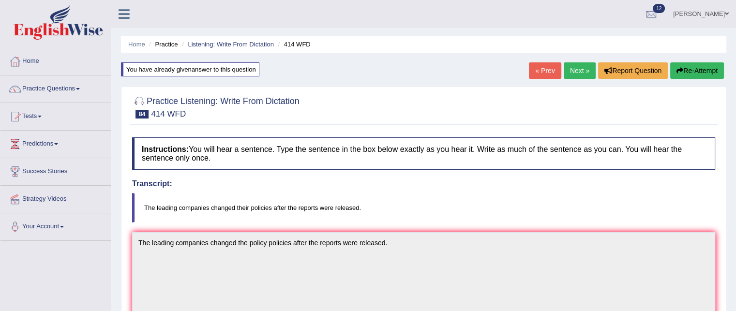
click at [571, 74] on link "Next »" at bounding box center [580, 70] width 32 height 16
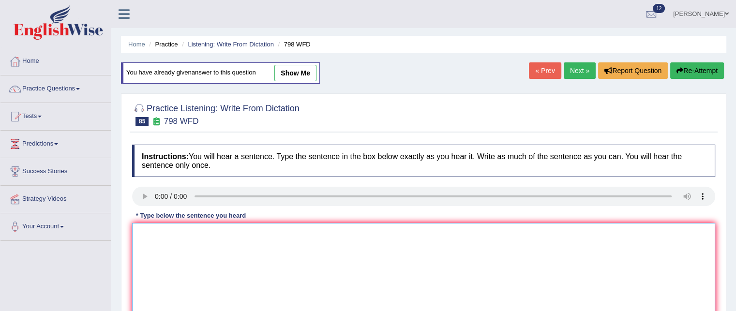
click at [168, 245] on textarea at bounding box center [423, 270] width 583 height 94
click at [140, 233] on textarea "sugar is a compound including carcon hydrogen and oxygen atoms." at bounding box center [423, 270] width 583 height 94
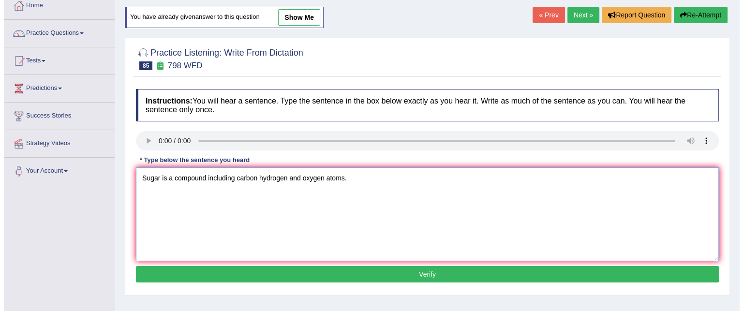
scroll to position [60, 0]
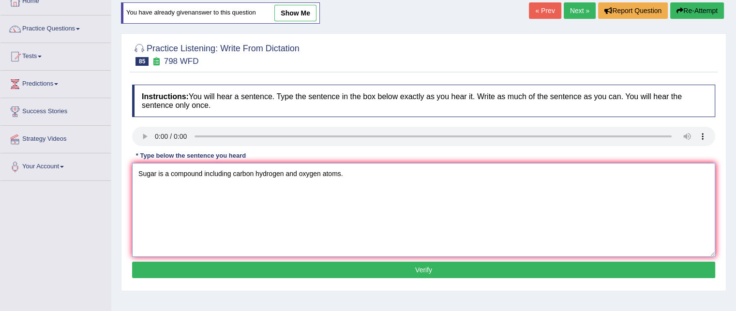
type textarea "Sugar is a compound including carbon hydrogen and oxygen atoms."
click at [169, 271] on button "Verify" at bounding box center [423, 270] width 583 height 16
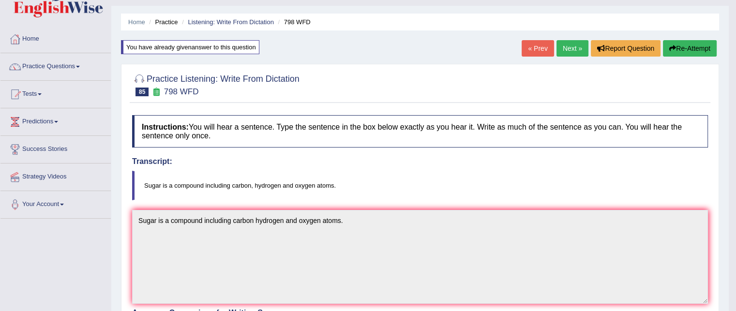
scroll to position [14, 0]
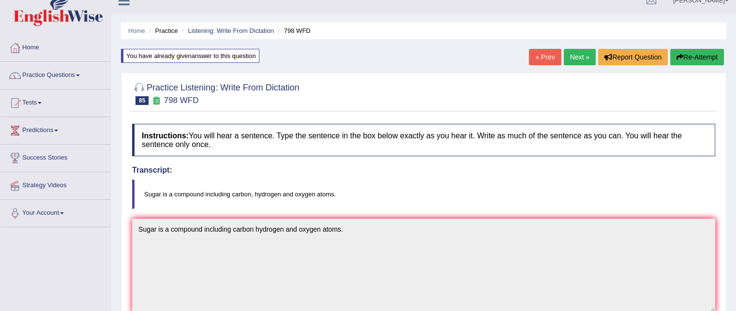
click at [568, 53] on link "Next »" at bounding box center [580, 57] width 32 height 16
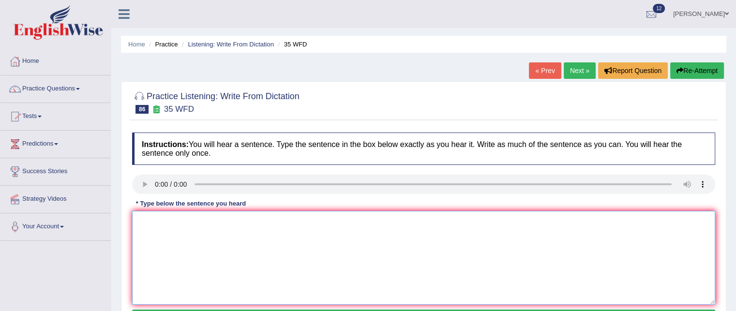
click at [161, 220] on textarea at bounding box center [423, 258] width 583 height 94
click at [143, 220] on textarea "students whi student environment biology need to do field work" at bounding box center [423, 258] width 583 height 94
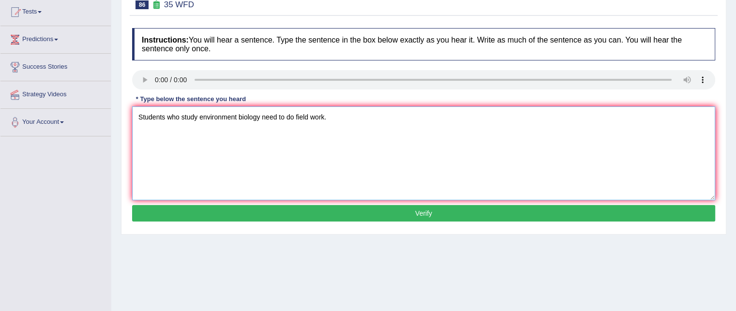
scroll to position [112, 0]
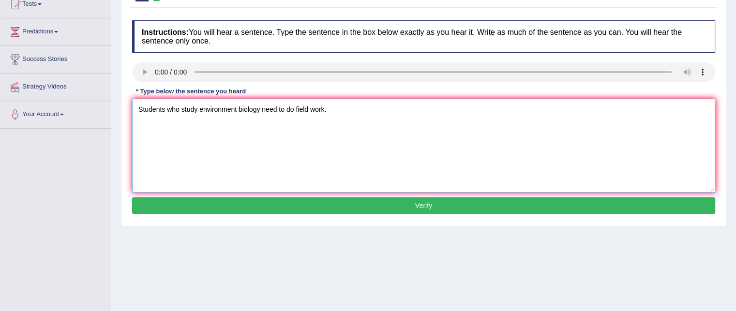
type textarea "Students who study environment biology need to do field work."
click at [310, 203] on button "Verify" at bounding box center [423, 205] width 583 height 16
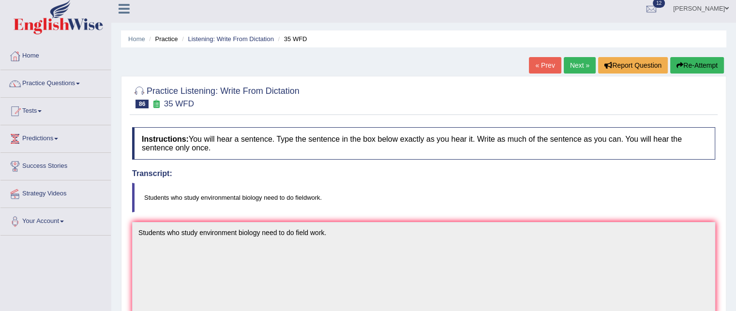
scroll to position [0, 0]
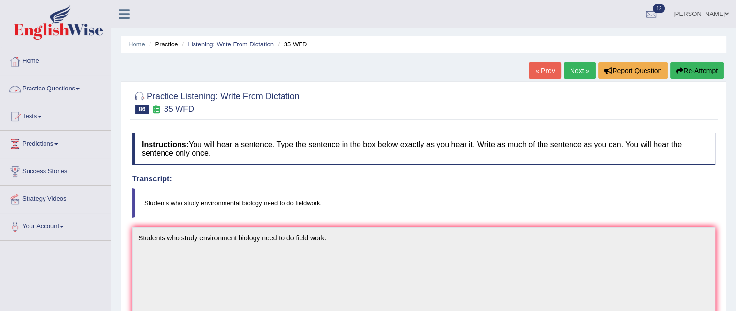
click at [41, 86] on link "Practice Questions" at bounding box center [55, 87] width 110 height 24
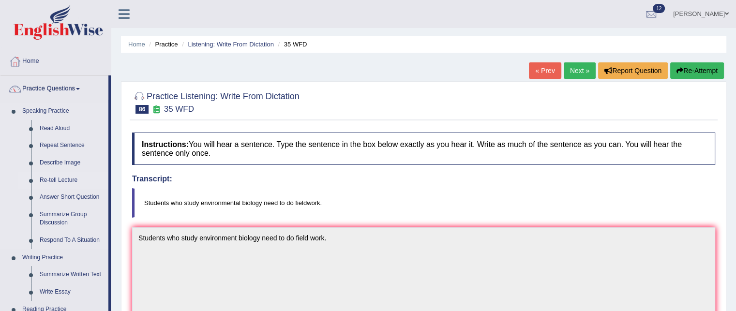
scroll to position [77, 0]
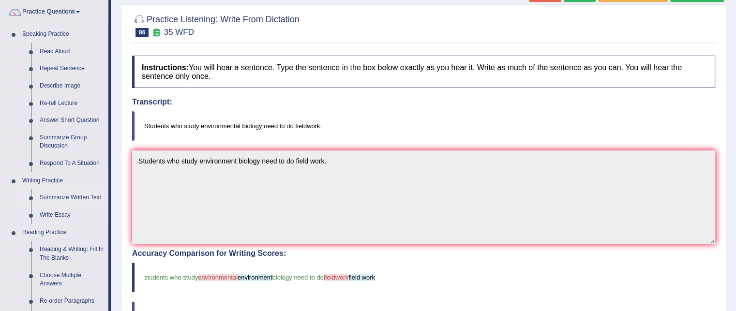
click at [58, 196] on link "Summarize Written Text" at bounding box center [71, 197] width 73 height 17
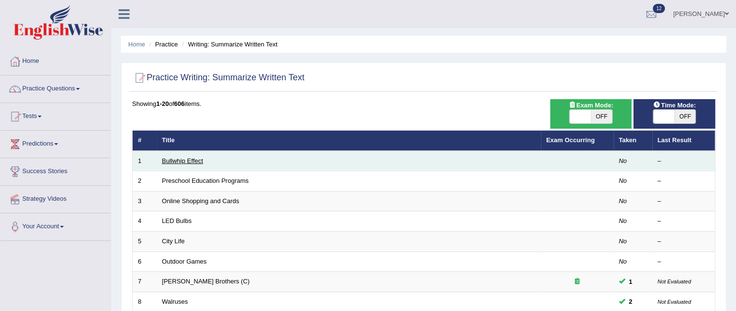
click at [194, 159] on link "Bullwhip Effect" at bounding box center [182, 160] width 41 height 7
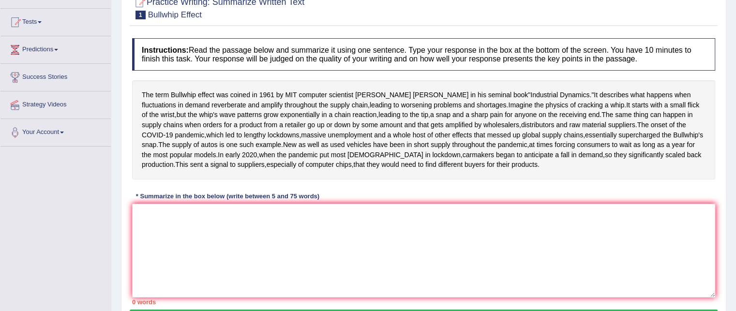
scroll to position [101, 0]
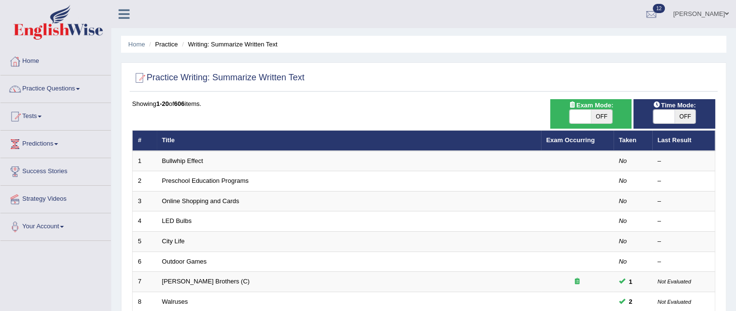
click at [681, 121] on span "OFF" at bounding box center [684, 117] width 21 height 14
checkbox input "true"
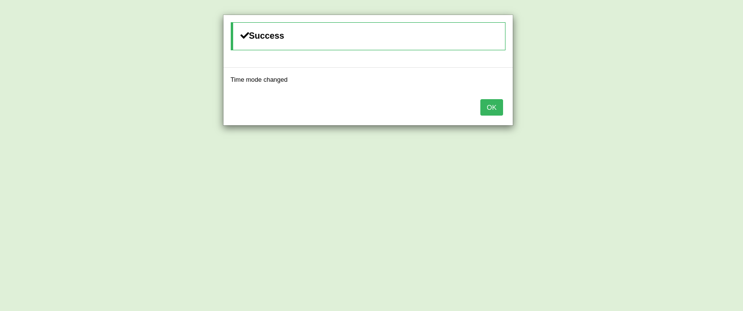
click at [492, 108] on button "OK" at bounding box center [491, 107] width 22 height 16
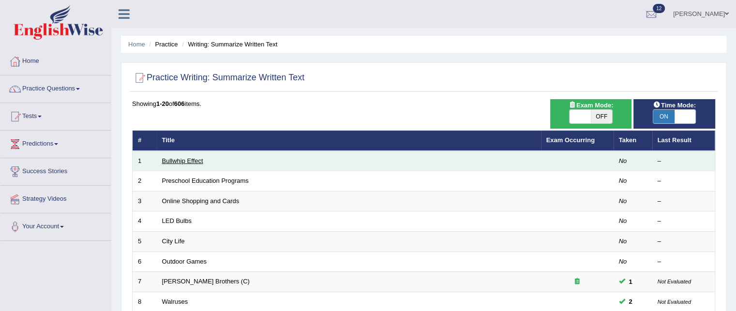
click at [195, 161] on link "Bullwhip Effect" at bounding box center [182, 160] width 41 height 7
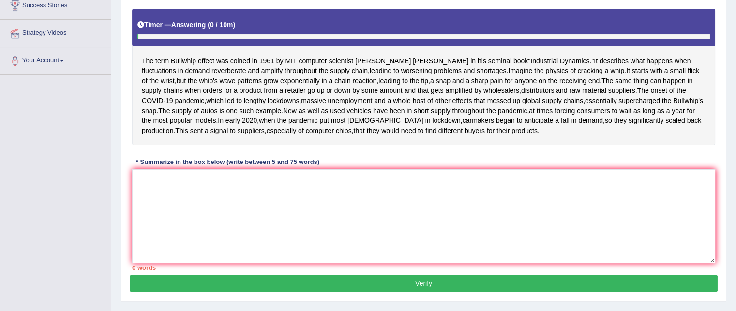
scroll to position [168, 0]
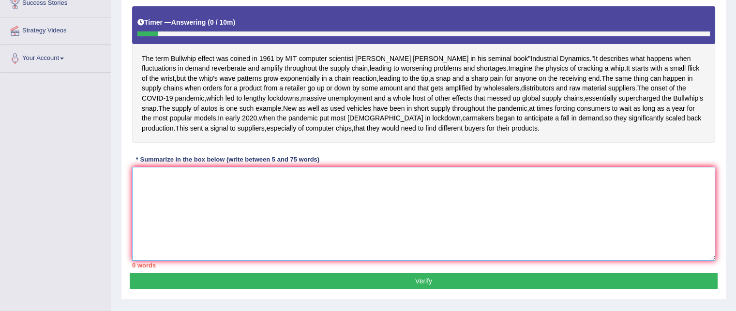
click at [209, 224] on textarea at bounding box center [423, 214] width 583 height 94
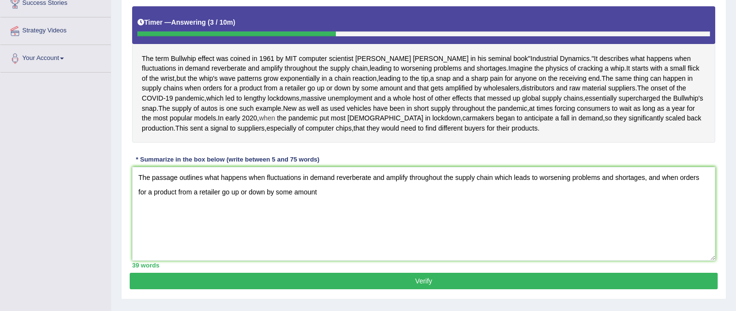
click at [259, 123] on span "when" at bounding box center [267, 118] width 16 height 10
click at [281, 89] on div at bounding box center [277, 94] width 12 height 12
click at [318, 243] on textarea "The passage outlines what happens when fluctuations in demand reverberate and a…" at bounding box center [423, 214] width 583 height 94
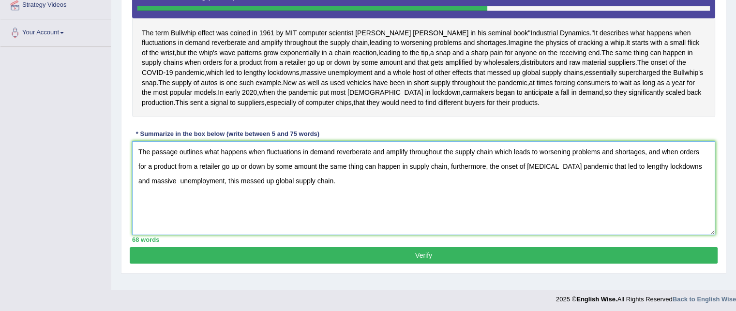
scroll to position [193, 0]
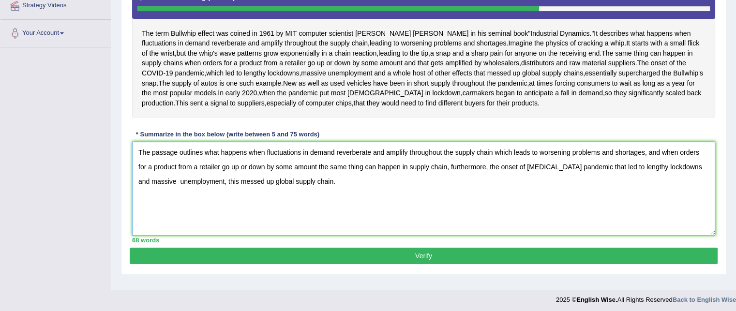
click at [136, 201] on textarea "The passage outlines what happens when fluctuations in demand reverberate and a…" at bounding box center [423, 189] width 583 height 94
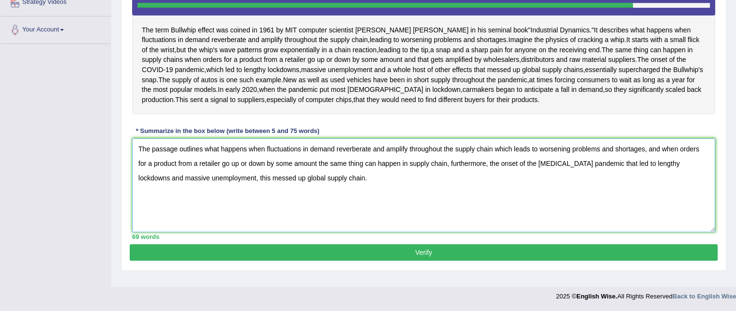
scroll to position [208, 0]
type textarea "The passage outlines what happens when fluctuations in demand reverberate and a…"
click at [148, 261] on button "Verify" at bounding box center [424, 252] width 588 height 16
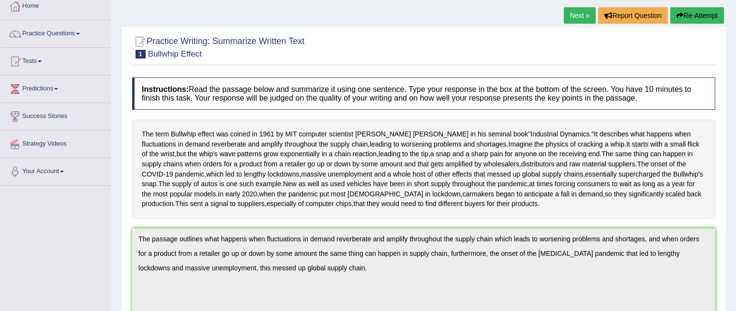
scroll to position [50, 0]
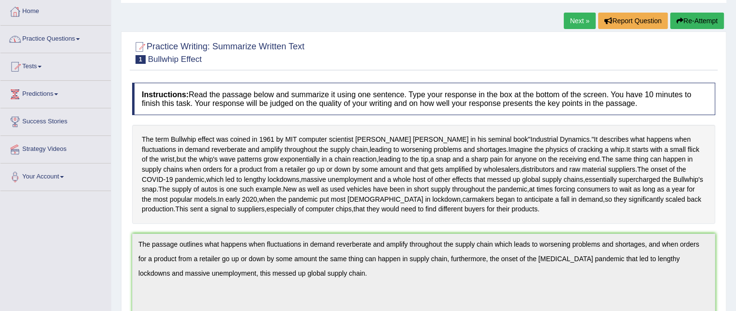
click at [575, 21] on link "Next »" at bounding box center [580, 21] width 32 height 16
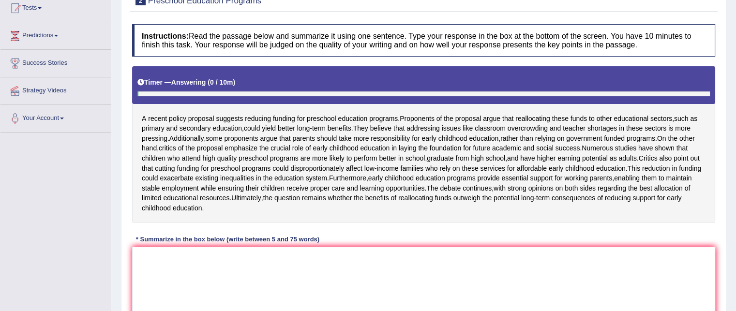
scroll to position [156, 0]
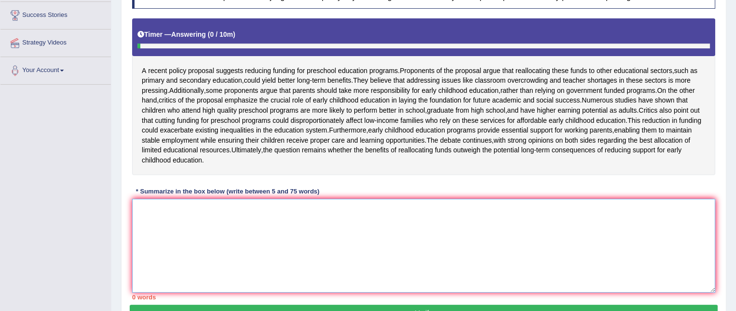
click at [199, 237] on textarea at bounding box center [423, 246] width 583 height 94
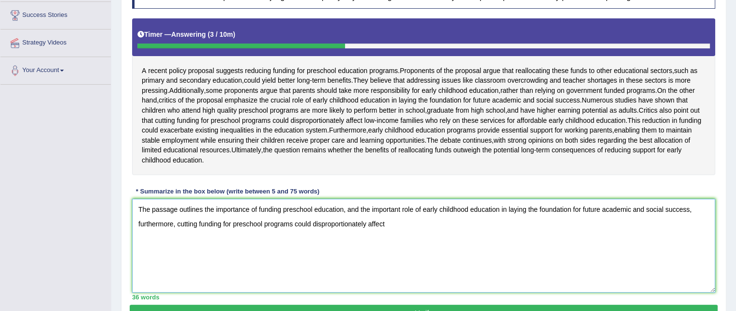
click at [393, 242] on textarea "The passage outlines the importance of funding preschool education, and the imp…" at bounding box center [423, 246] width 583 height 94
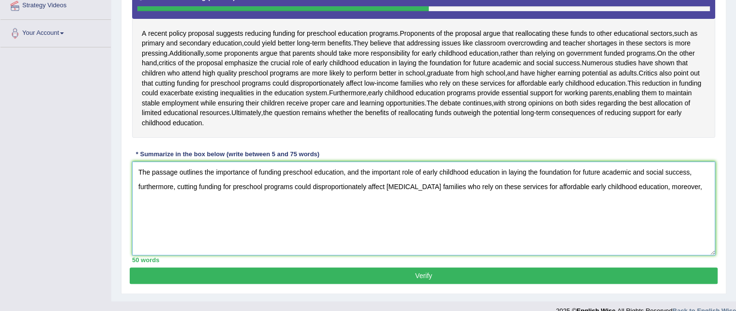
scroll to position [186, 0]
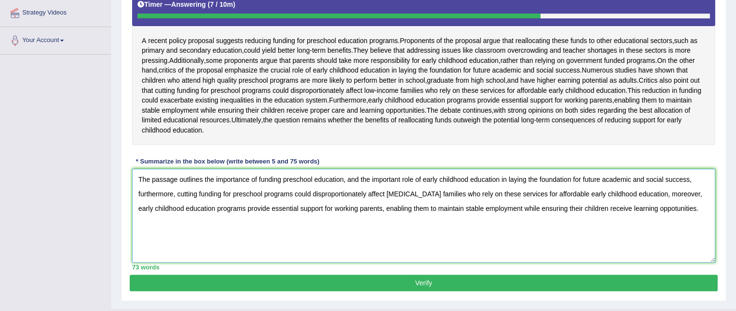
click at [135, 197] on textarea "The passage outlines the importance of funding preschool education, and the imp…" at bounding box center [423, 216] width 583 height 94
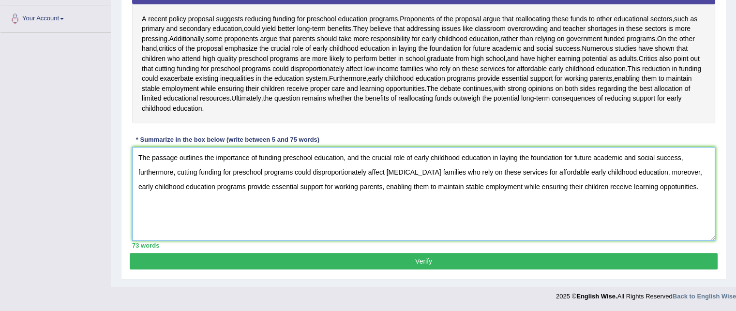
click at [658, 185] on textarea "The passage outlines the importance of funding preschool education, and the cru…" at bounding box center [423, 194] width 583 height 94
type textarea "The passage outlines the importance of funding preschool education, and the cru…"
click at [436, 269] on button "Verify" at bounding box center [424, 261] width 588 height 16
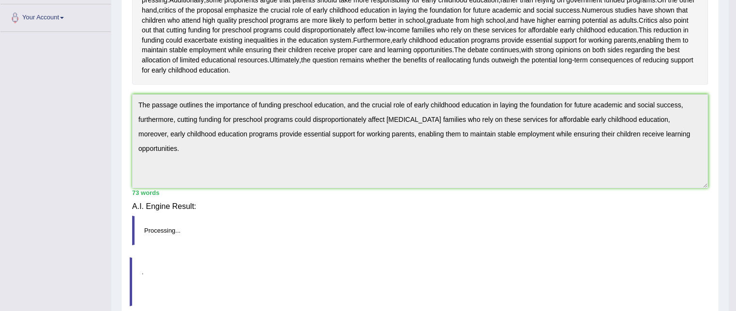
scroll to position [197, 0]
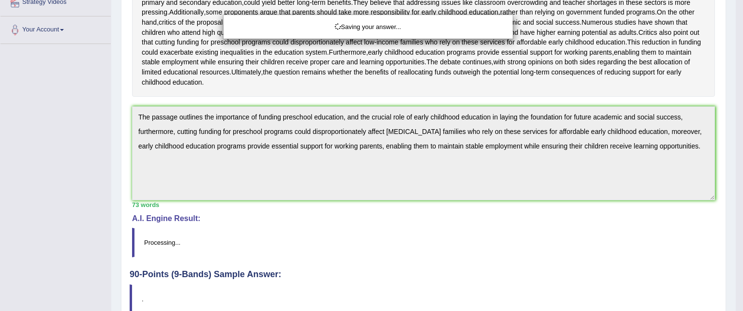
drag, startPoint x: 436, startPoint y: 272, endPoint x: 451, endPoint y: 227, distance: 47.3
click at [451, 227] on div "Saving your answer..." at bounding box center [371, 155] width 743 height 311
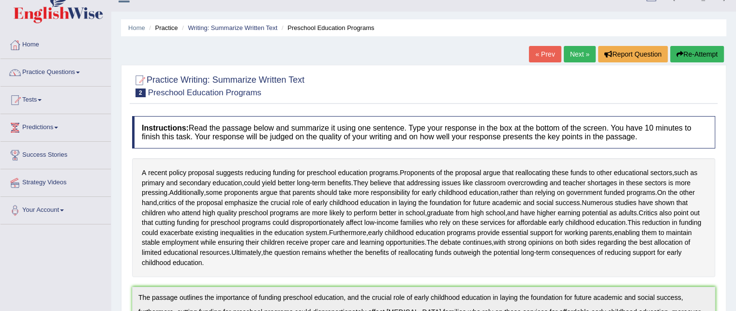
scroll to position [15, 0]
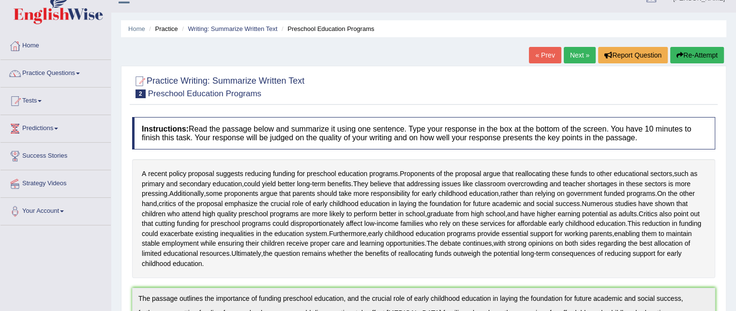
click at [571, 58] on link "Next »" at bounding box center [580, 55] width 32 height 16
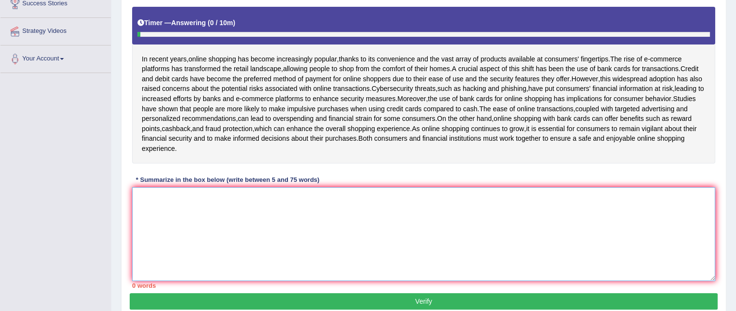
click at [205, 204] on textarea at bounding box center [423, 234] width 583 height 94
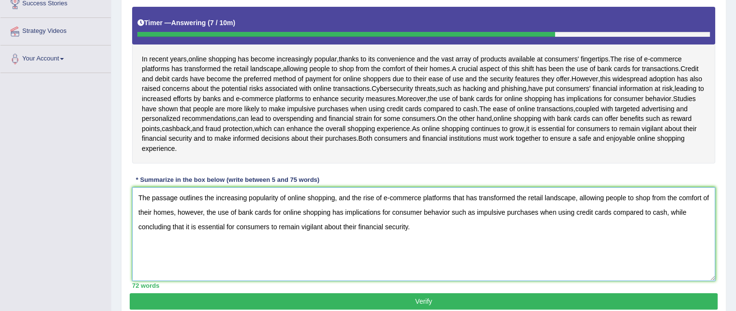
click at [135, 207] on textarea "The passage outlines the increasing popularity of online shopping, and the rise…" at bounding box center [423, 234] width 583 height 94
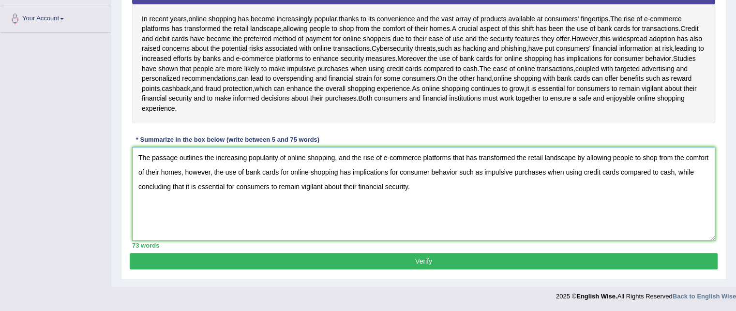
type textarea "The passage outlines the increasing popularity of online shopping, and the rise…"
click at [150, 257] on button "Verify" at bounding box center [424, 261] width 588 height 16
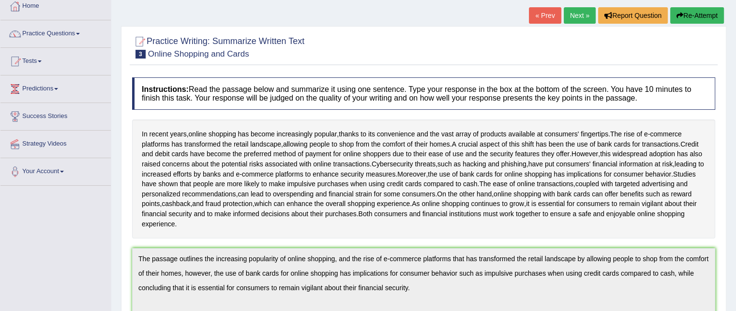
scroll to position [0, 0]
